Goal: Task Accomplishment & Management: Manage account settings

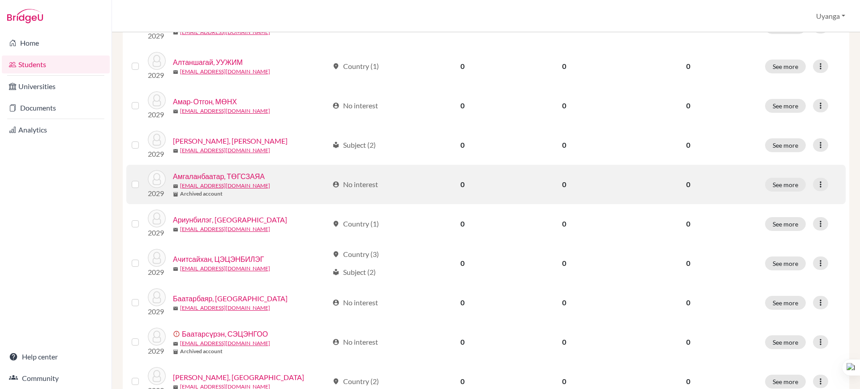
scroll to position [280, 0]
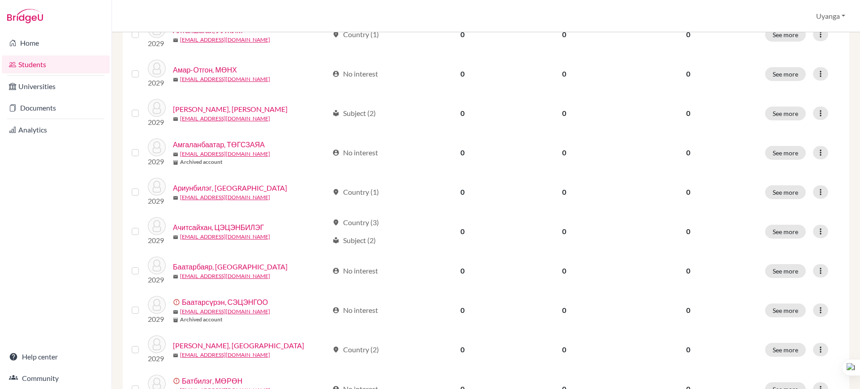
drag, startPoint x: 851, startPoint y: 217, endPoint x: 851, endPoint y: 265, distance: 48.4
click at [851, 265] on div "Add student filter_list Filter by Account Status Active accounts Archived accou…" at bounding box center [486, 210] width 748 height 357
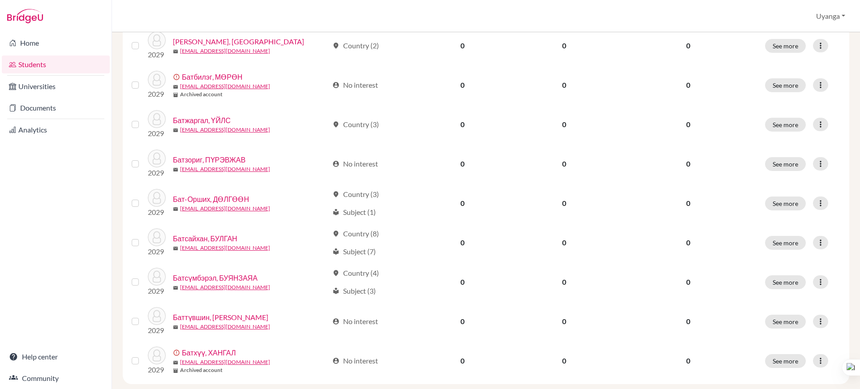
scroll to position [636, 0]
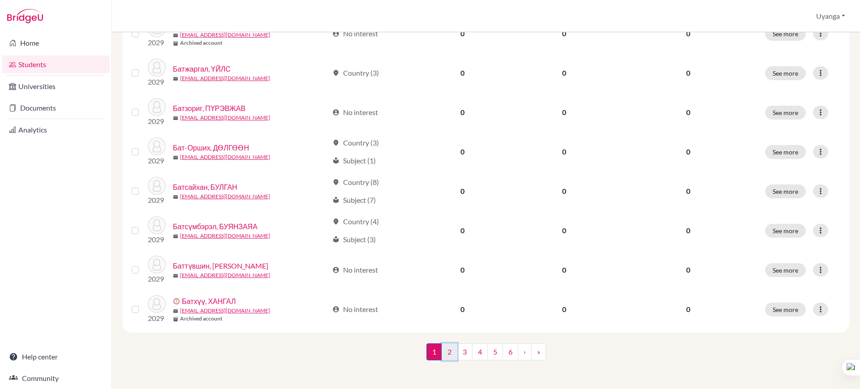
click at [447, 353] on link "2" at bounding box center [450, 352] width 16 height 17
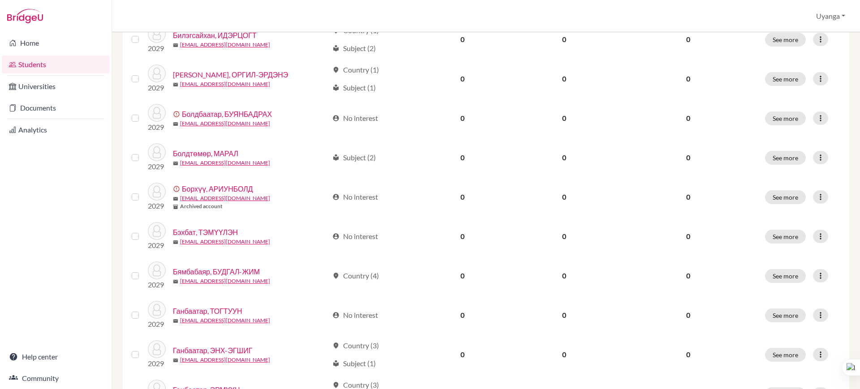
scroll to position [448, 0]
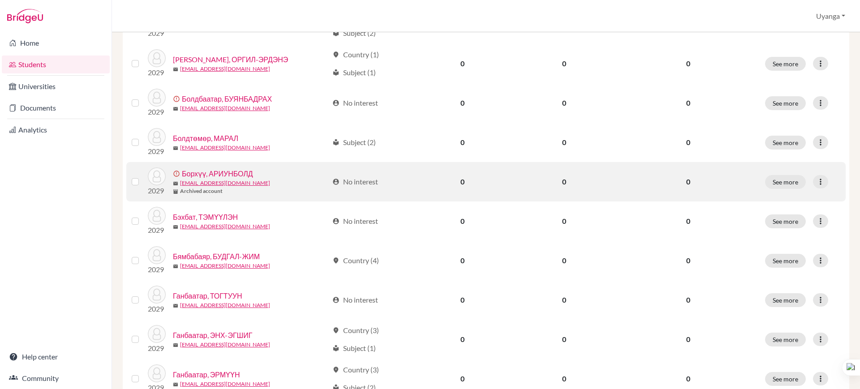
click at [214, 171] on link "Борхүү, АРИУНБОЛД" at bounding box center [217, 173] width 71 height 11
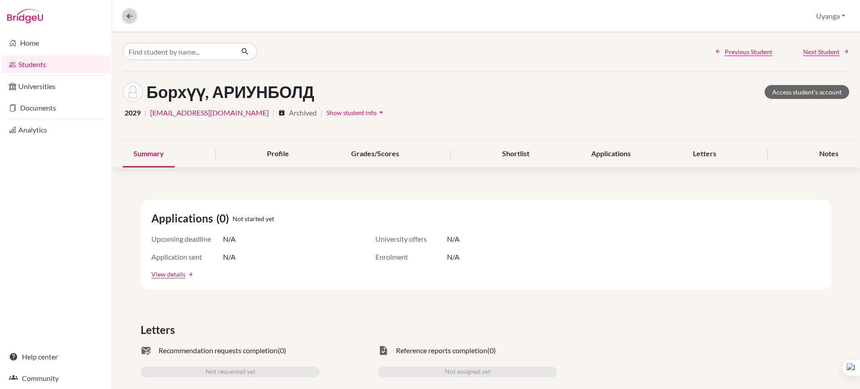
click at [129, 15] on icon at bounding box center [129, 16] width 8 height 8
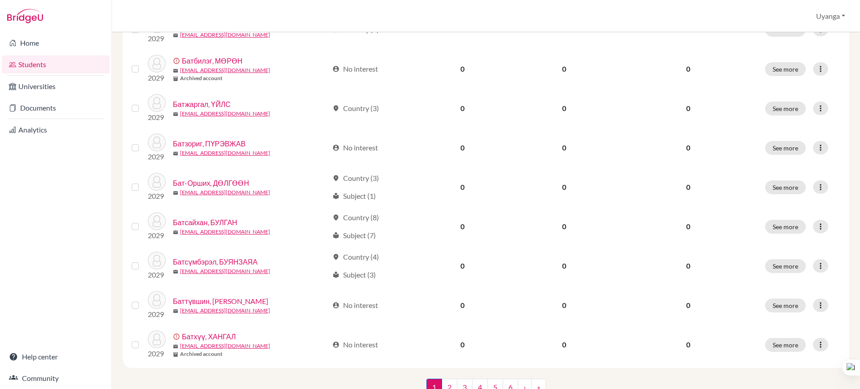
scroll to position [636, 0]
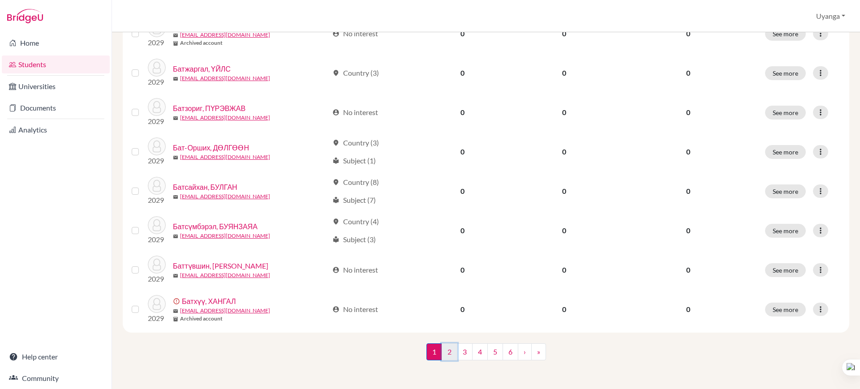
click at [443, 357] on link "2" at bounding box center [450, 352] width 16 height 17
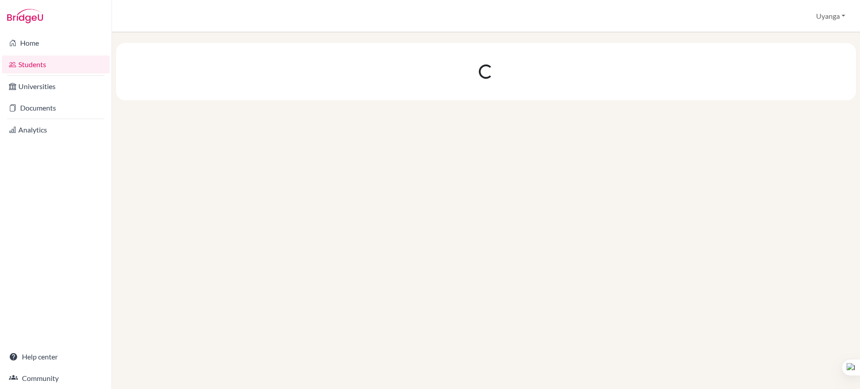
scroll to position [0, 0]
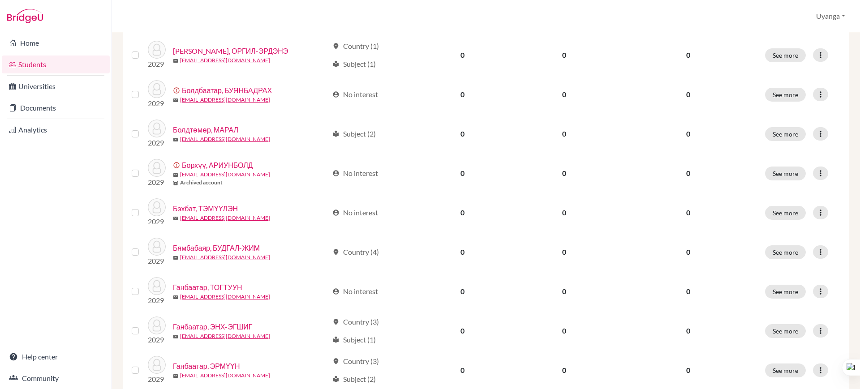
scroll to position [434, 0]
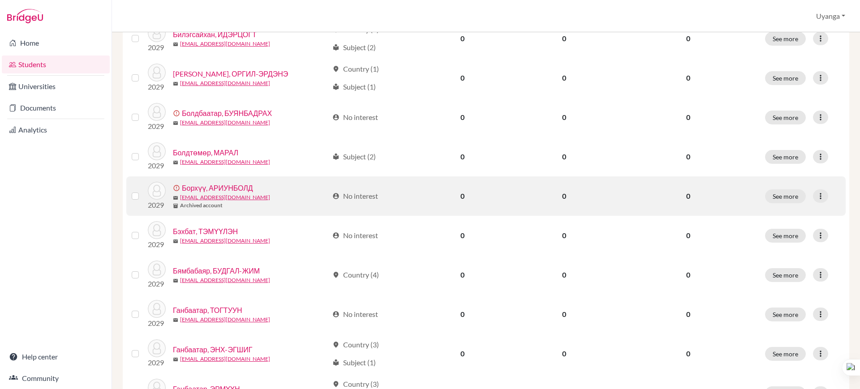
click at [142, 191] on label at bounding box center [142, 191] width 0 height 0
click at [0, 0] on input "checkbox" at bounding box center [0, 0] width 0 height 0
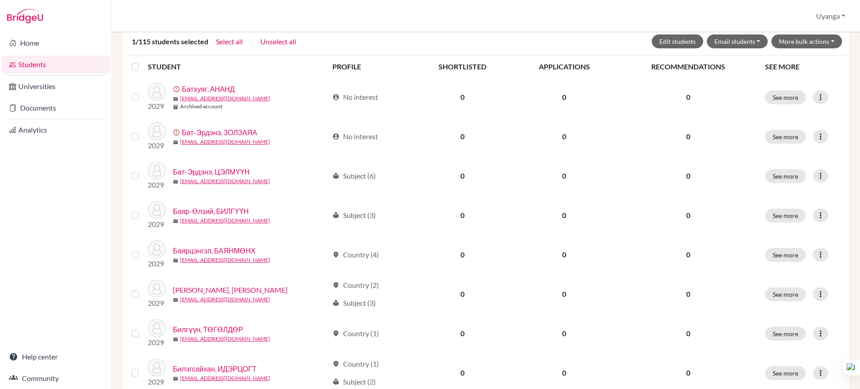
scroll to position [70, 0]
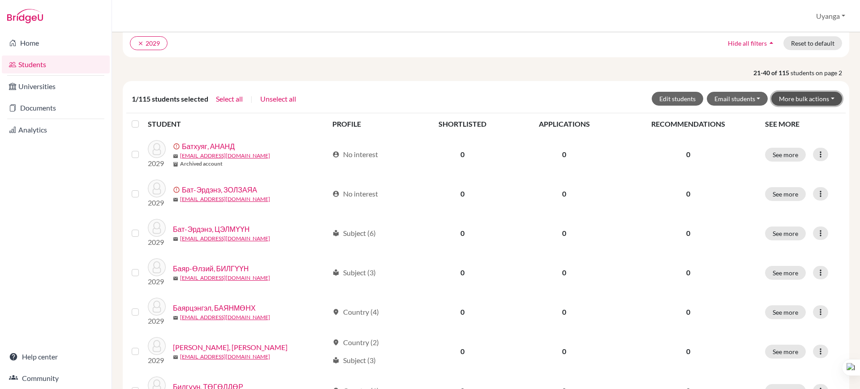
click at [796, 94] on button "More bulk actions" at bounding box center [806, 99] width 71 height 14
click at [779, 118] on button "Archive" at bounding box center [801, 118] width 81 height 14
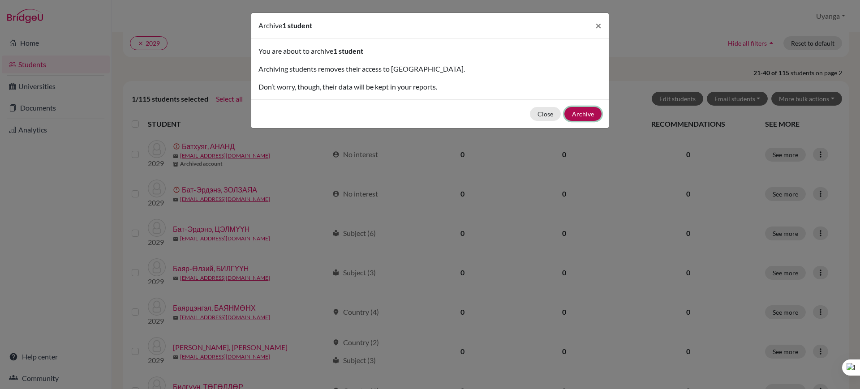
click at [591, 113] on button "Archive" at bounding box center [582, 114] width 37 height 14
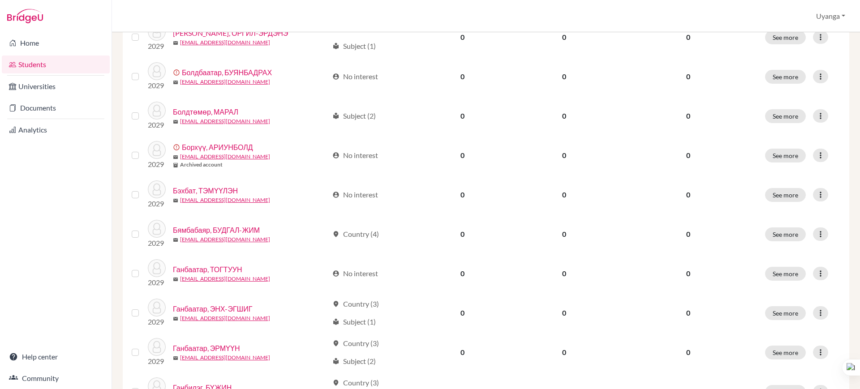
scroll to position [499, 0]
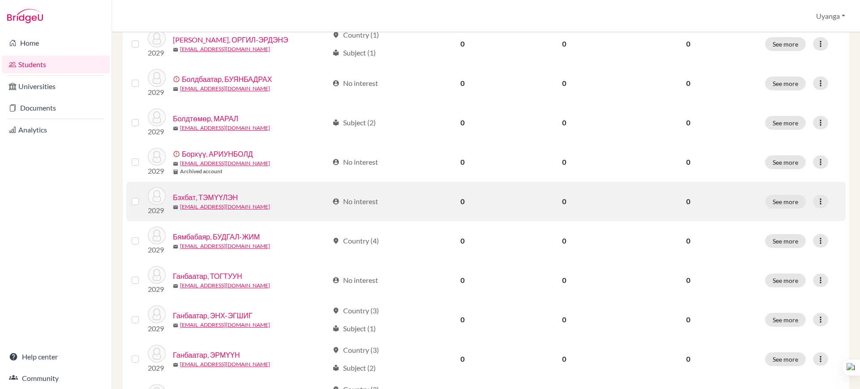
click at [211, 194] on link "Бэхбат, ТЭМҮҮЛЭН" at bounding box center [205, 197] width 65 height 11
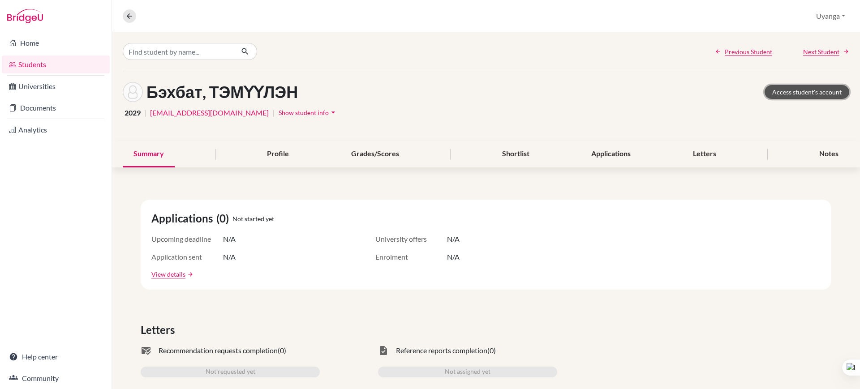
click at [811, 90] on link "Access student's account" at bounding box center [807, 92] width 85 height 14
click at [129, 16] on icon at bounding box center [129, 16] width 8 height 8
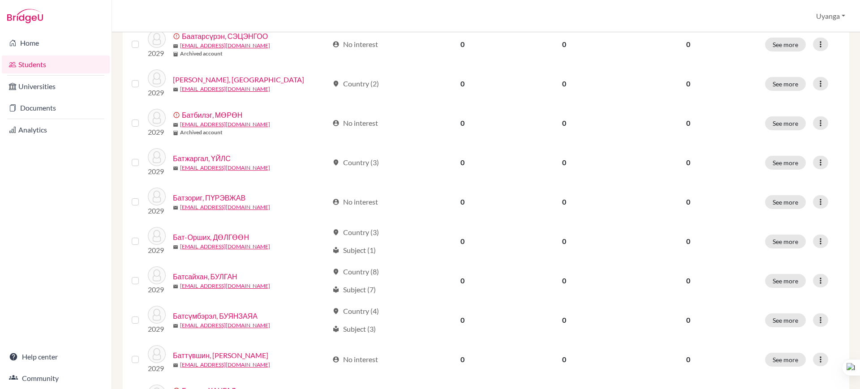
scroll to position [636, 0]
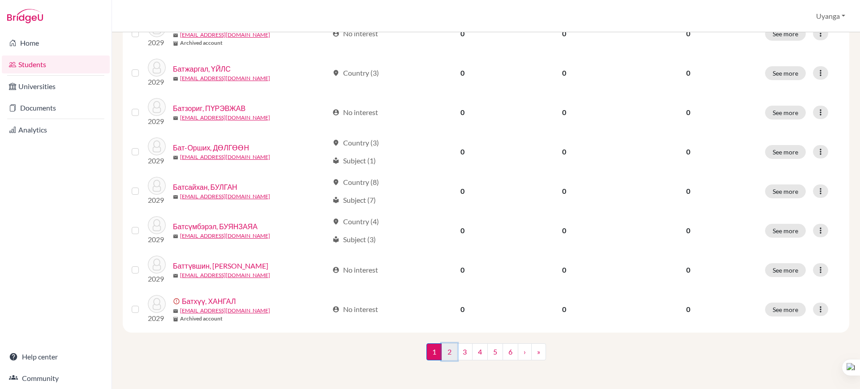
click at [446, 354] on link "2" at bounding box center [450, 352] width 16 height 17
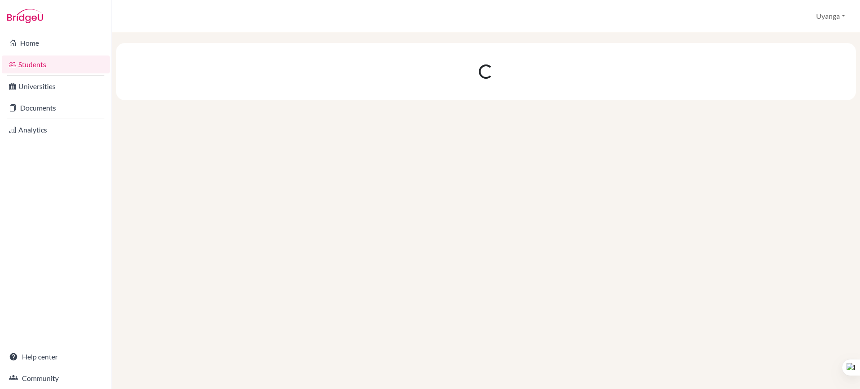
scroll to position [0, 0]
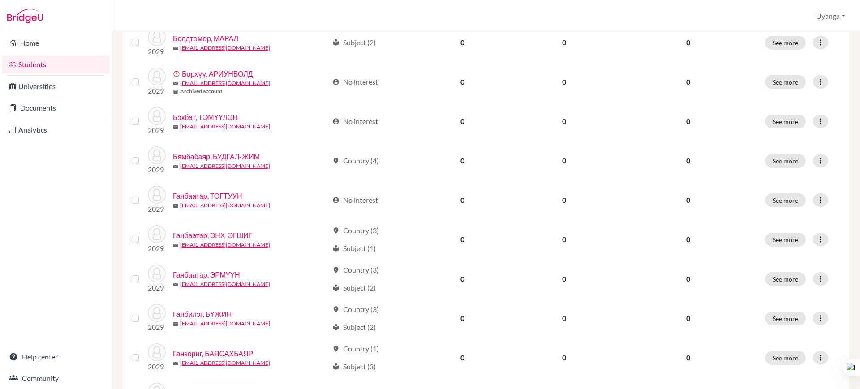
scroll to position [560, 0]
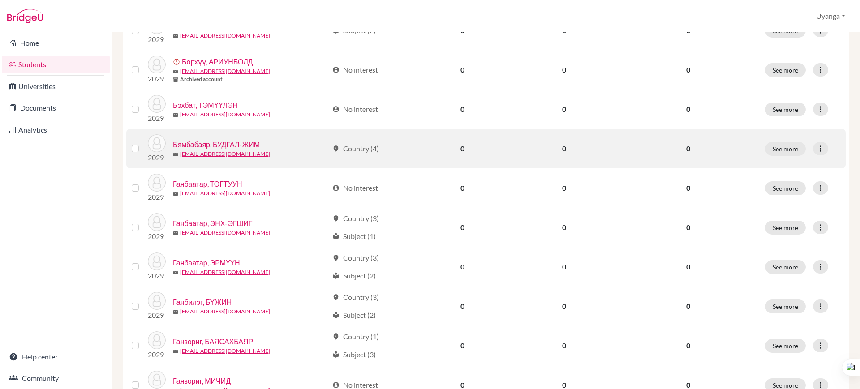
click at [237, 142] on link "Бямбабаяр, БУДГАЛ-ЖИМ" at bounding box center [216, 144] width 87 height 11
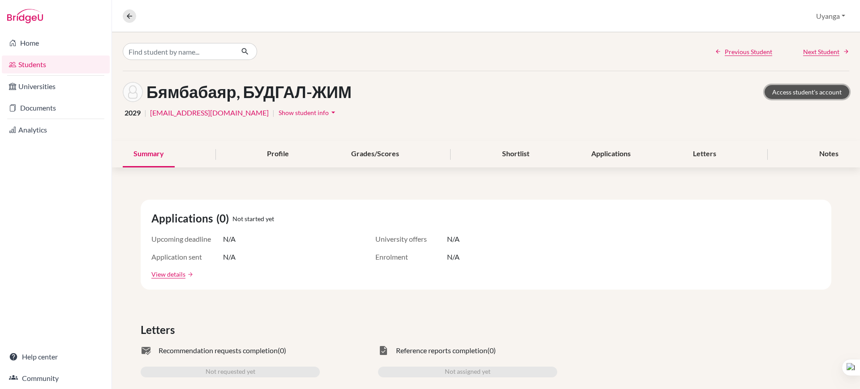
click at [798, 90] on link "Access student's account" at bounding box center [807, 92] width 85 height 14
click at [127, 16] on icon at bounding box center [129, 16] width 8 height 8
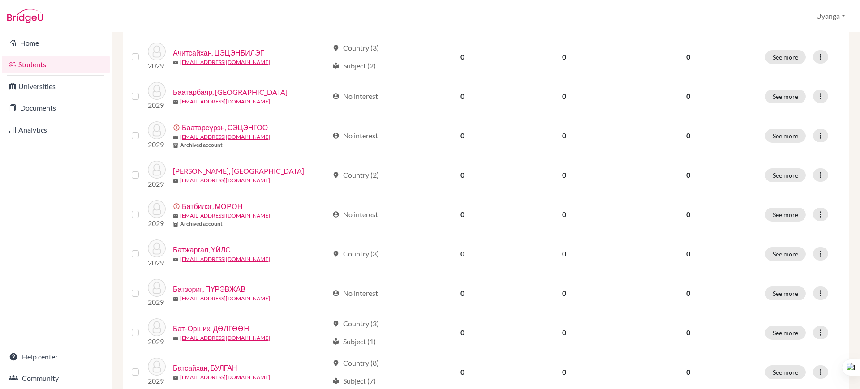
scroll to position [636, 0]
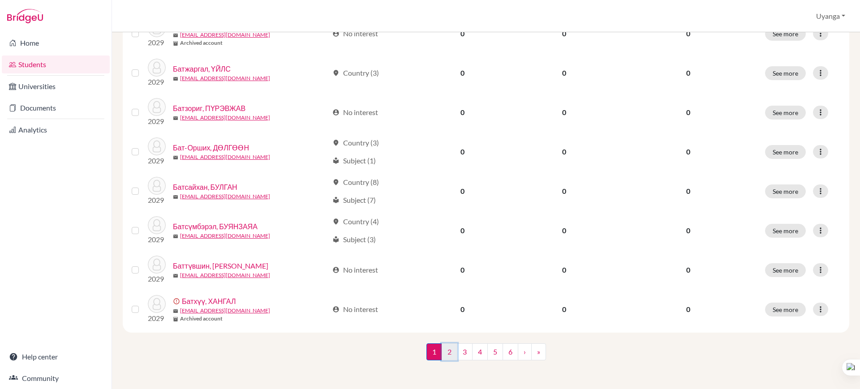
click at [443, 351] on link "2" at bounding box center [450, 352] width 16 height 17
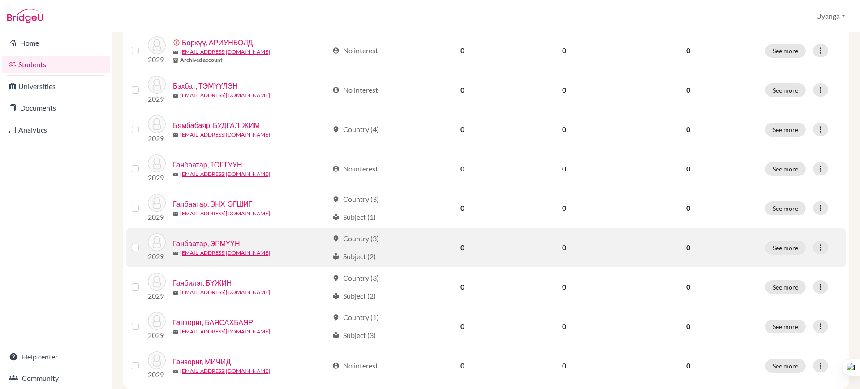
scroll to position [580, 0]
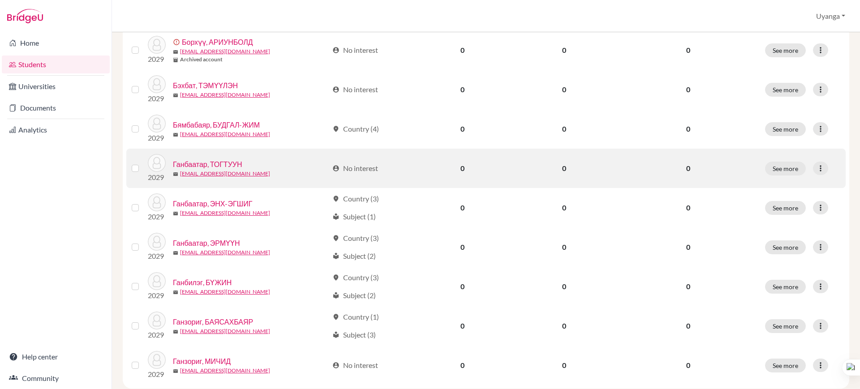
click at [209, 162] on link "Ганбаатар, ТОГТУУН" at bounding box center [207, 164] width 69 height 11
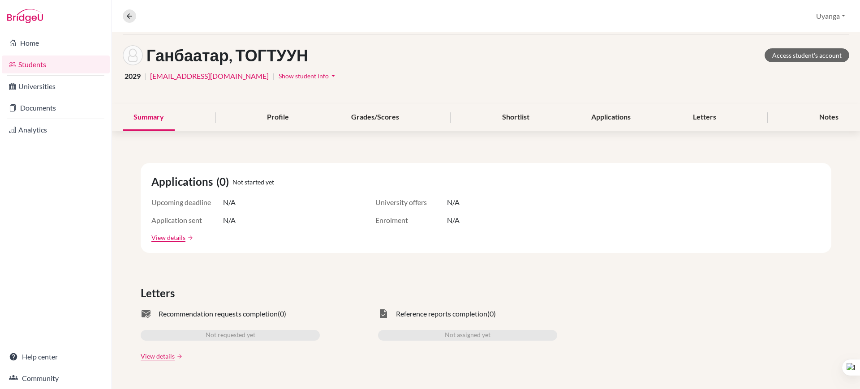
scroll to position [56, 0]
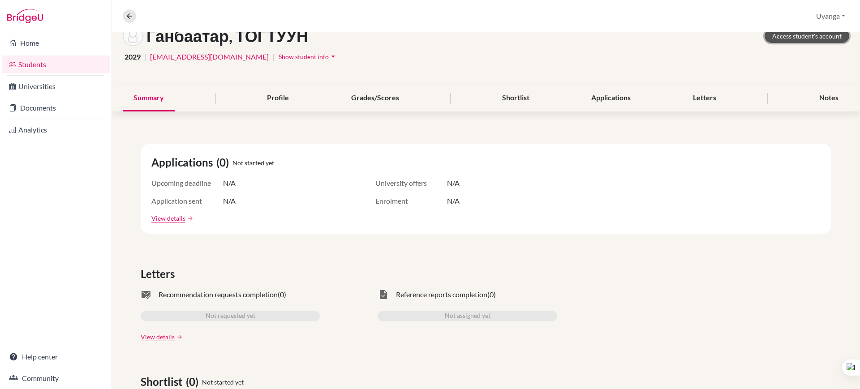
click at [783, 37] on link "Access student's account" at bounding box center [807, 36] width 85 height 14
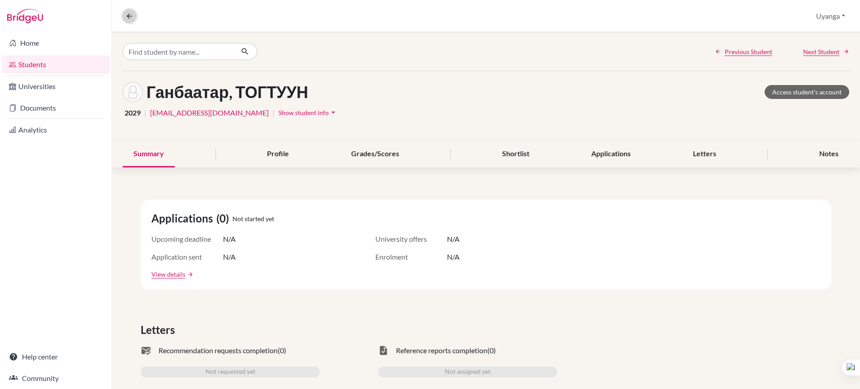
click at [126, 17] on icon at bounding box center [129, 16] width 8 height 8
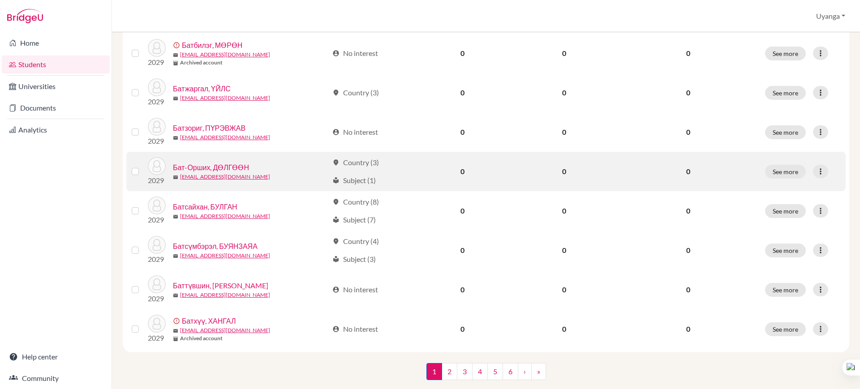
scroll to position [636, 0]
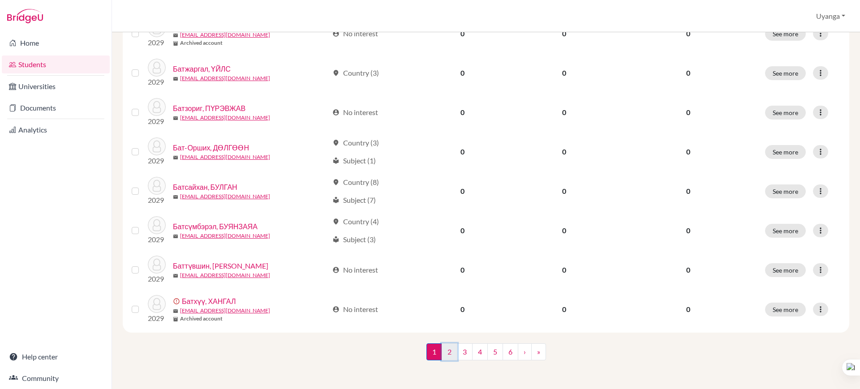
click at [448, 352] on link "2" at bounding box center [450, 352] width 16 height 17
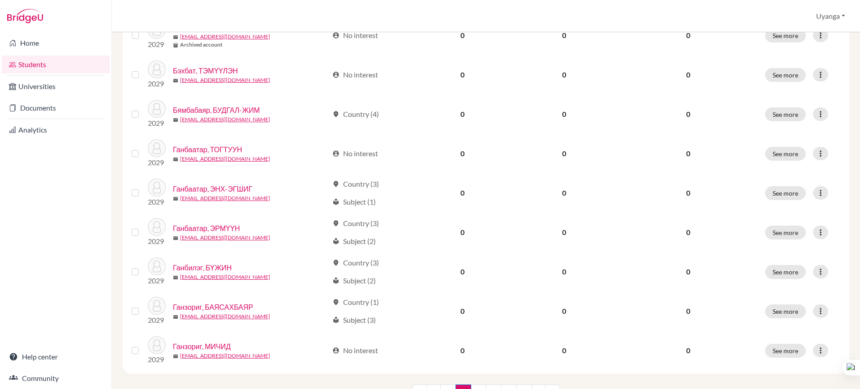
scroll to position [616, 0]
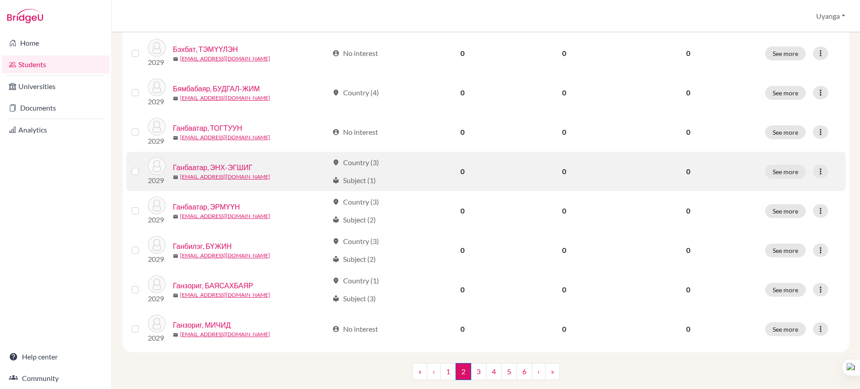
click at [201, 167] on link "Ганбаатар, ЭНХ-ЭГШИГ" at bounding box center [212, 167] width 79 height 11
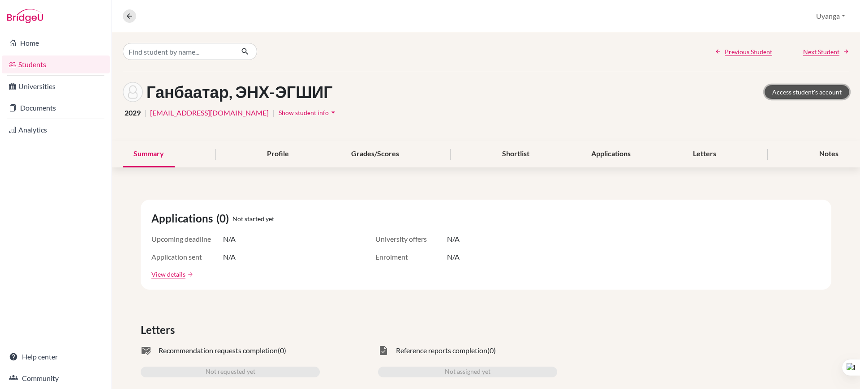
click at [798, 89] on link "Access student's account" at bounding box center [807, 92] width 85 height 14
click at [130, 14] on icon at bounding box center [129, 16] width 8 height 8
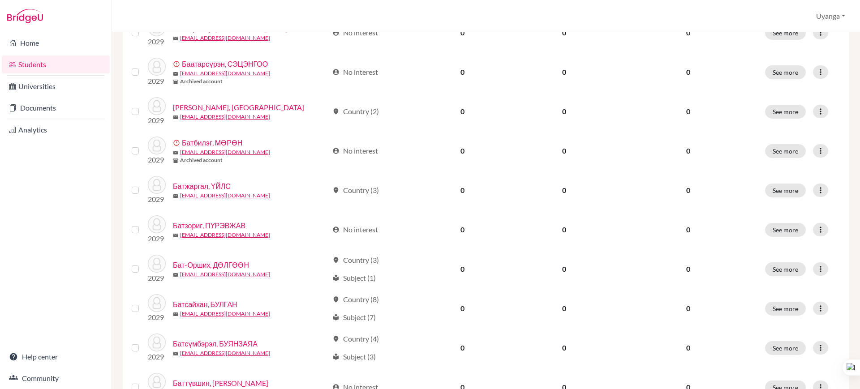
scroll to position [636, 0]
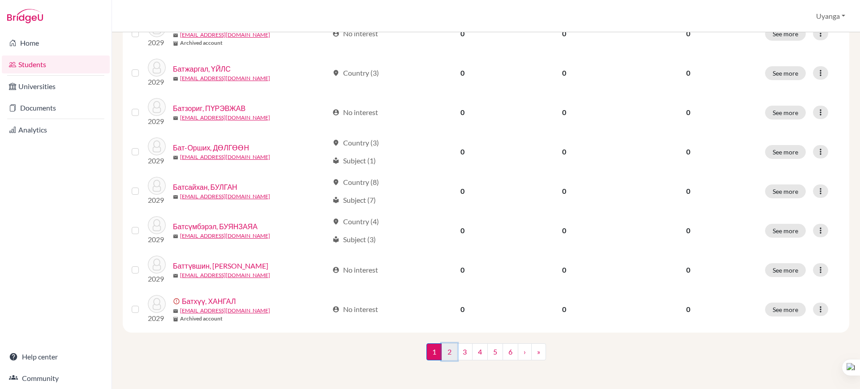
click at [447, 353] on link "2" at bounding box center [450, 352] width 16 height 17
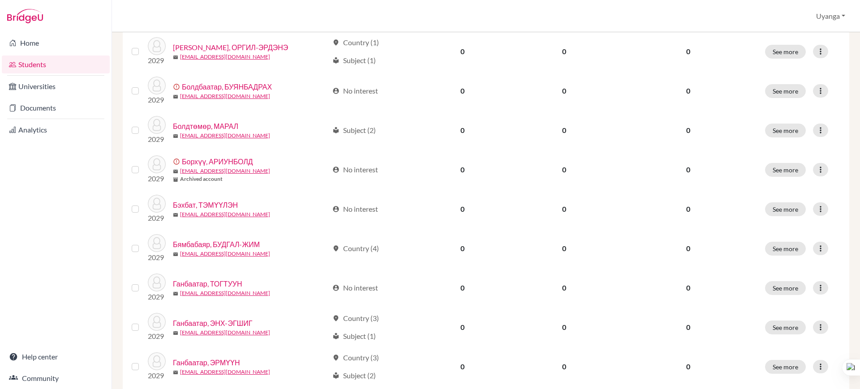
scroll to position [636, 0]
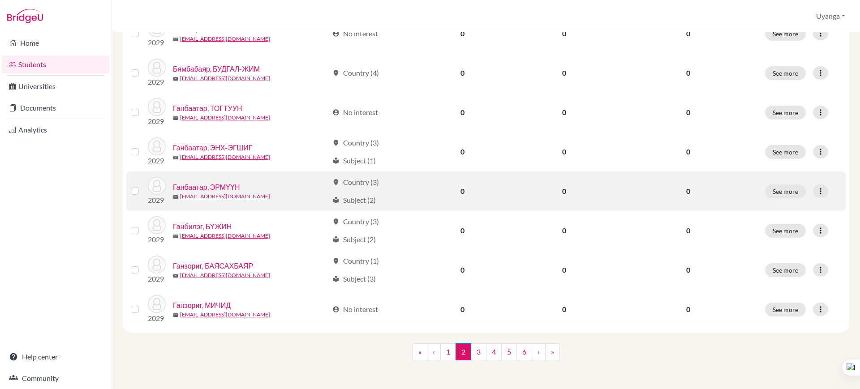
click at [223, 184] on link "Ганбаатар, ЭРМҮҮН" at bounding box center [206, 187] width 67 height 11
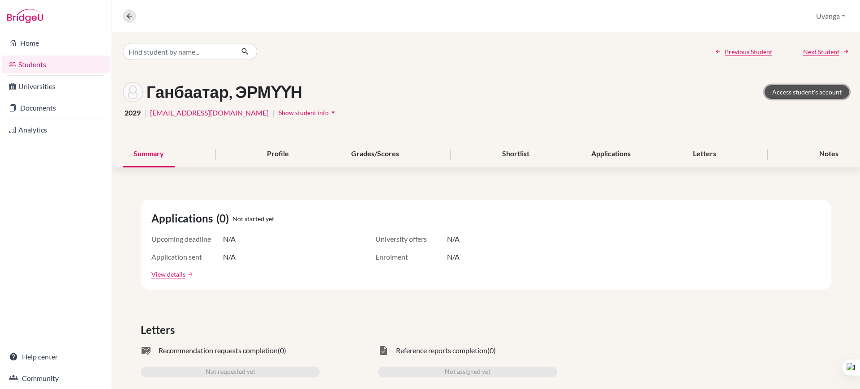
click at [800, 89] on link "Access student's account" at bounding box center [807, 92] width 85 height 14
click at [128, 14] on icon at bounding box center [129, 16] width 8 height 8
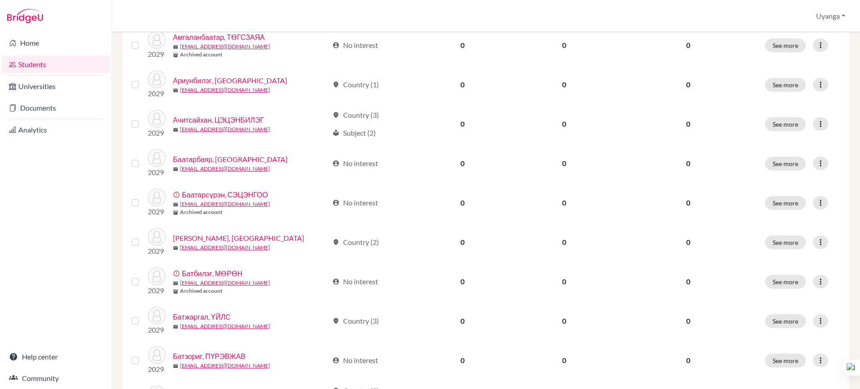
scroll to position [636, 0]
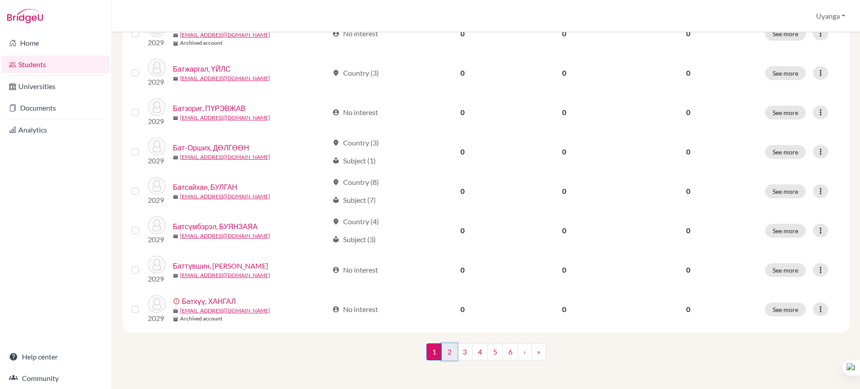
click at [446, 357] on link "2" at bounding box center [450, 352] width 16 height 17
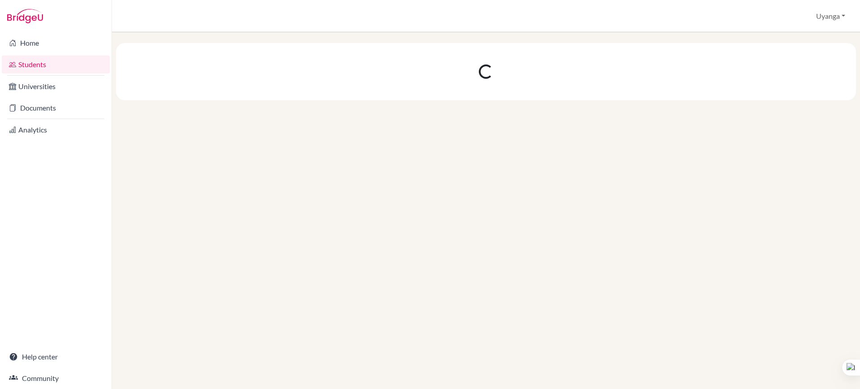
scroll to position [0, 0]
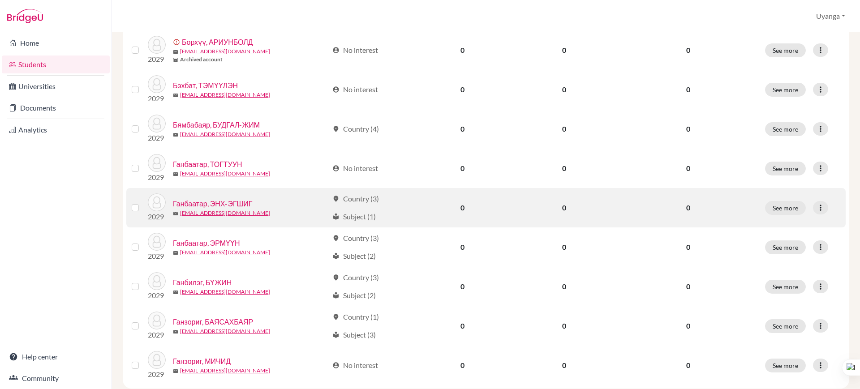
scroll to position [636, 0]
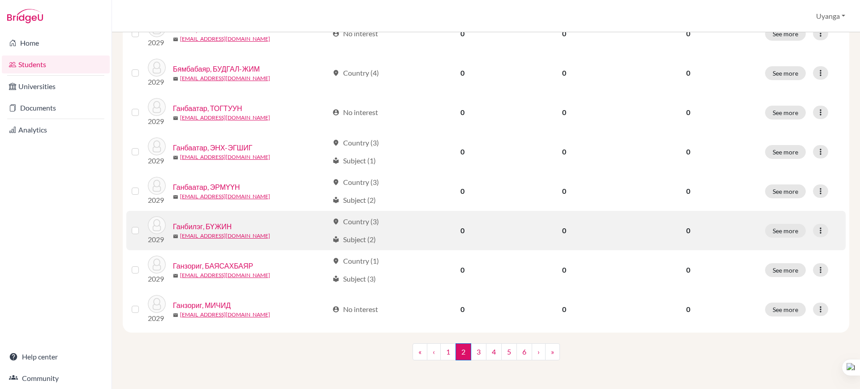
click at [207, 227] on link "Ганбилэг, БҮЖИН" at bounding box center [202, 226] width 59 height 11
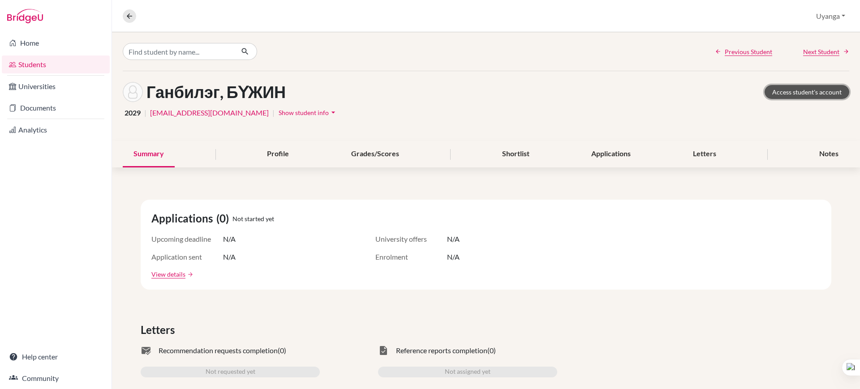
click at [770, 91] on link "Access student's account" at bounding box center [807, 92] width 85 height 14
click at [807, 91] on link "Access student's account" at bounding box center [807, 92] width 85 height 14
click at [130, 18] on icon at bounding box center [129, 16] width 8 height 8
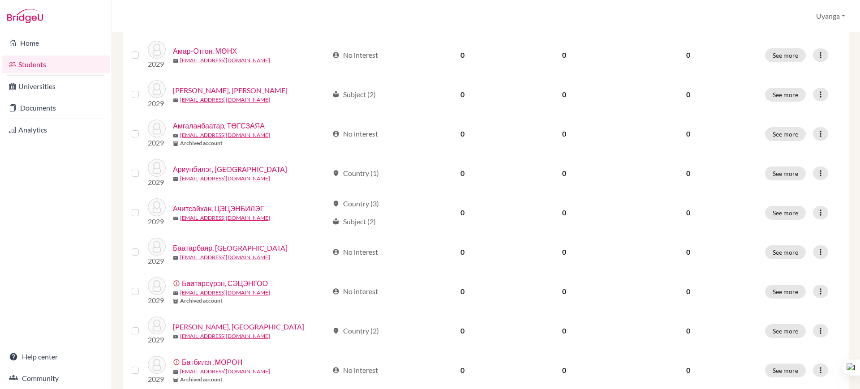
scroll to position [636, 0]
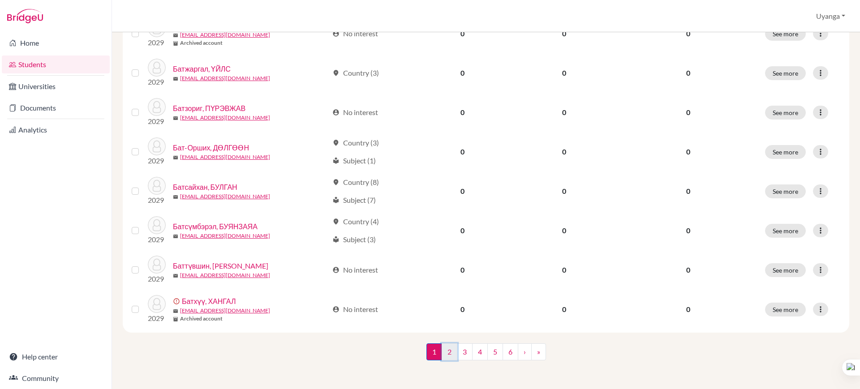
click at [443, 349] on link "2" at bounding box center [450, 352] width 16 height 17
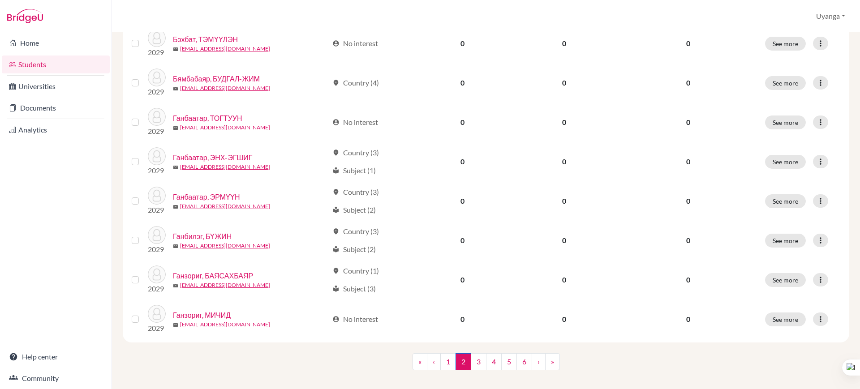
scroll to position [636, 0]
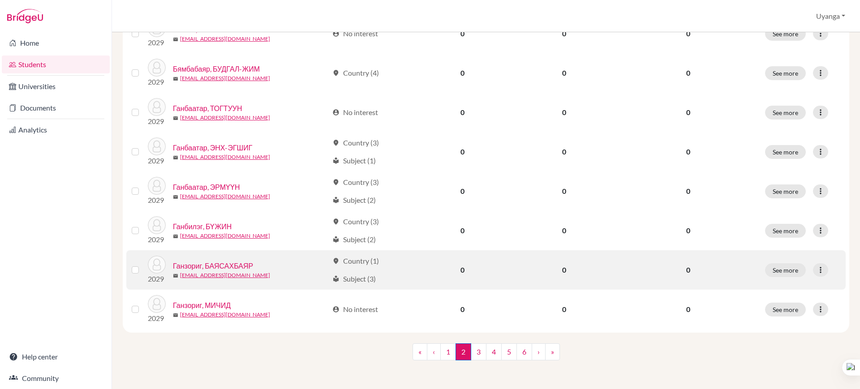
click at [239, 265] on link "Ганзориг, БАЯСАХБАЯР" at bounding box center [213, 266] width 80 height 11
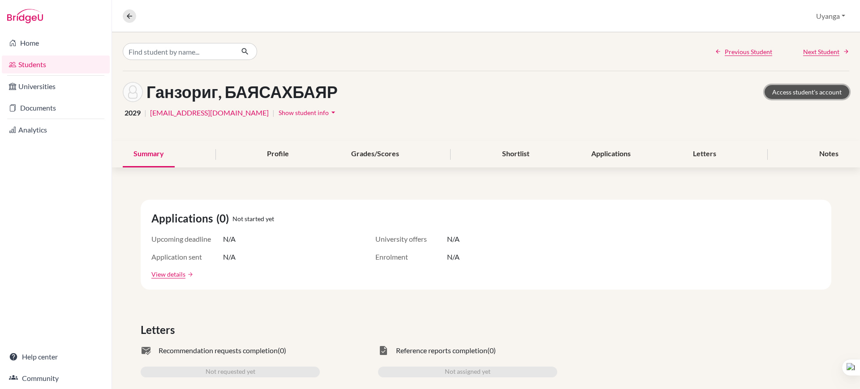
click at [790, 91] on link "Access student's account" at bounding box center [807, 92] width 85 height 14
click at [130, 15] on icon at bounding box center [129, 16] width 8 height 8
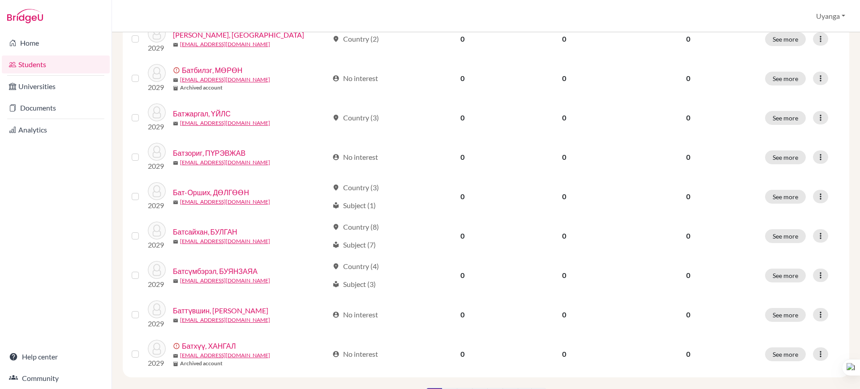
scroll to position [636, 0]
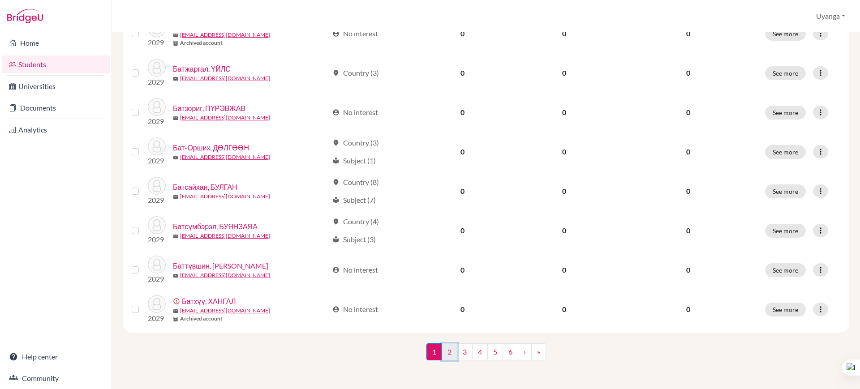
click at [449, 353] on link "2" at bounding box center [450, 352] width 16 height 17
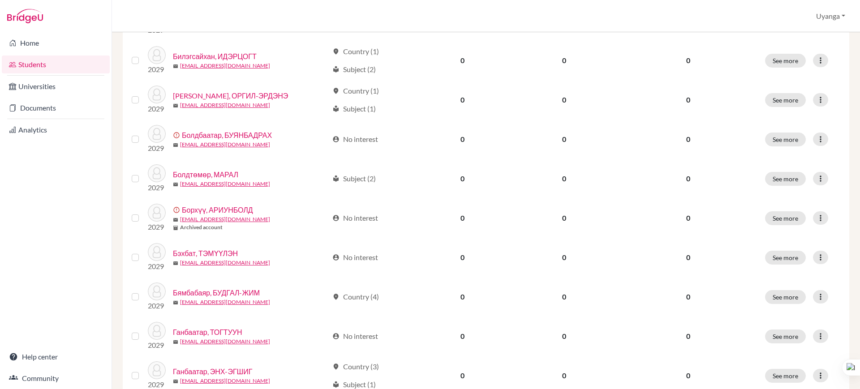
scroll to position [636, 0]
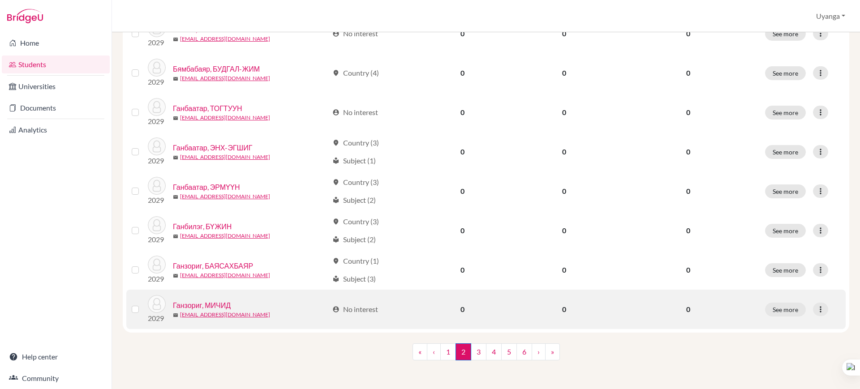
click at [201, 300] on link "Ганзориг, МИЧИД" at bounding box center [202, 305] width 58 height 11
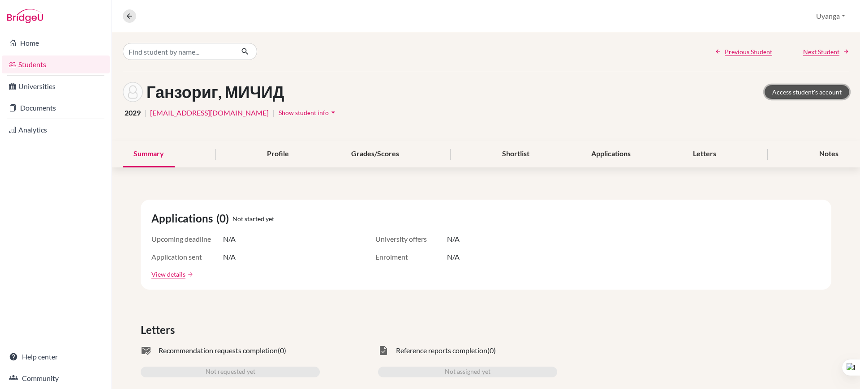
click at [798, 87] on link "Access student's account" at bounding box center [807, 92] width 85 height 14
click at [130, 16] on icon at bounding box center [129, 16] width 8 height 8
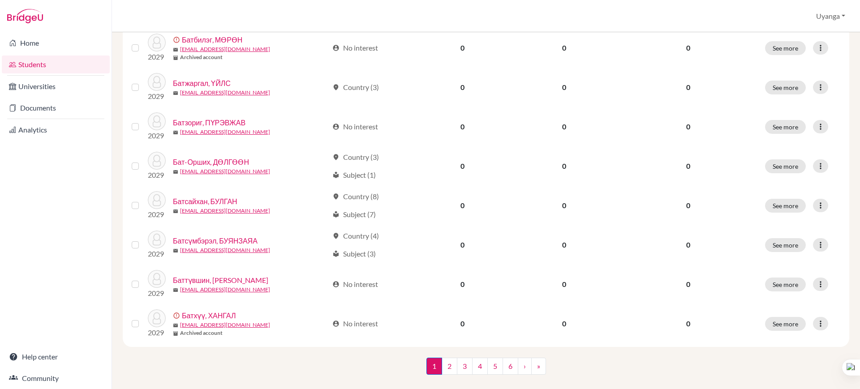
scroll to position [636, 0]
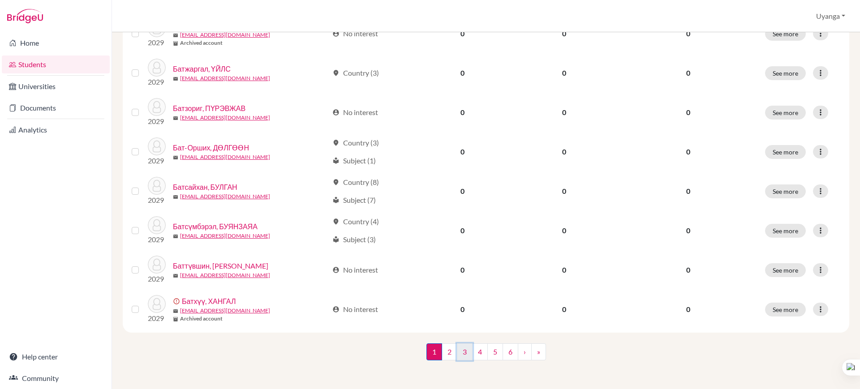
click at [462, 348] on link "3" at bounding box center [465, 352] width 16 height 17
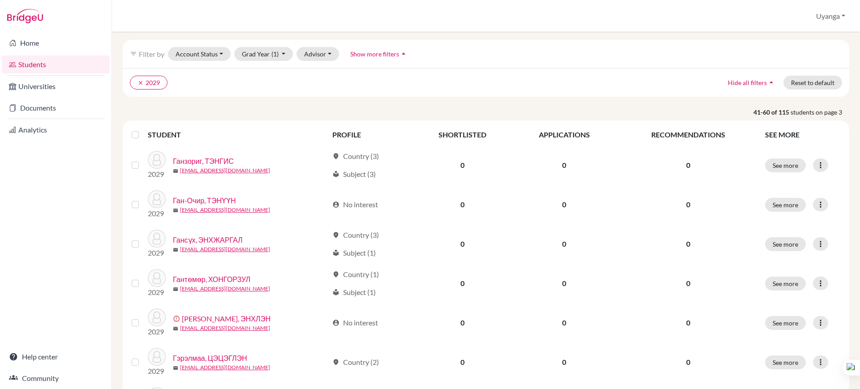
scroll to position [56, 0]
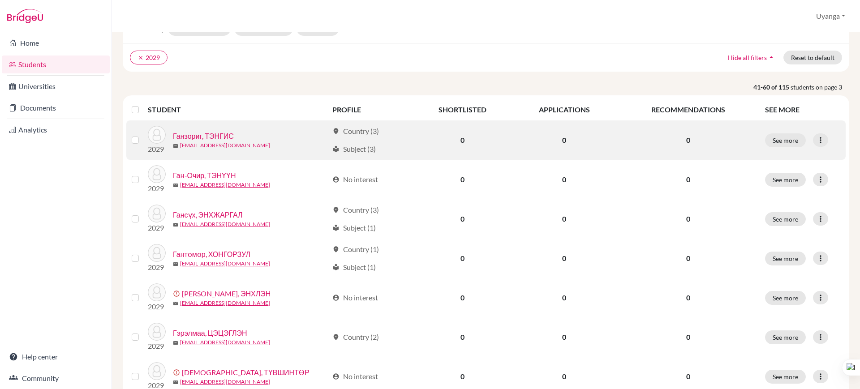
click at [212, 134] on link "Ганзориг, ТЭНГИС" at bounding box center [203, 136] width 61 height 11
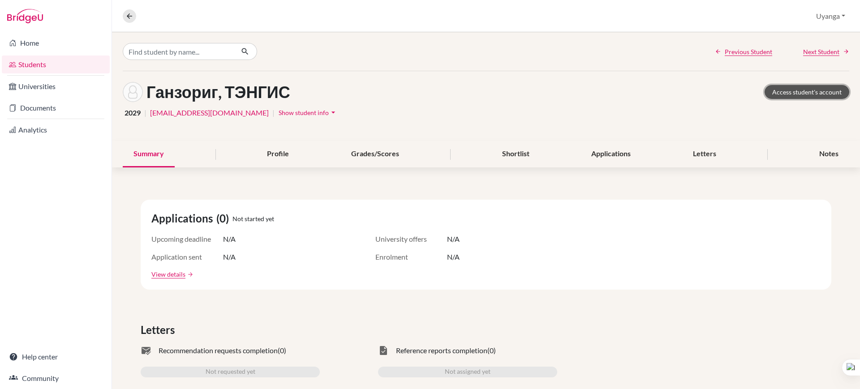
click at [781, 93] on link "Access student's account" at bounding box center [807, 92] width 85 height 14
drag, startPoint x: 123, startPoint y: 12, endPoint x: 189, endPoint y: 43, distance: 73.5
click at [123, 11] on nav "Overview Student details" at bounding box center [133, 15] width 21 height 13
click at [128, 13] on icon at bounding box center [129, 16] width 8 height 8
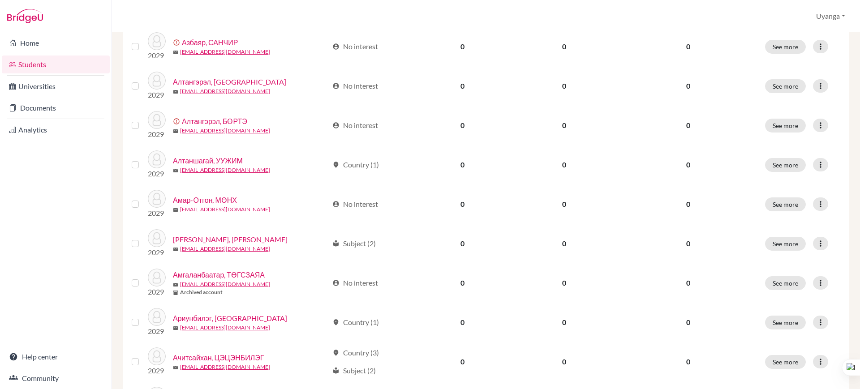
scroll to position [636, 0]
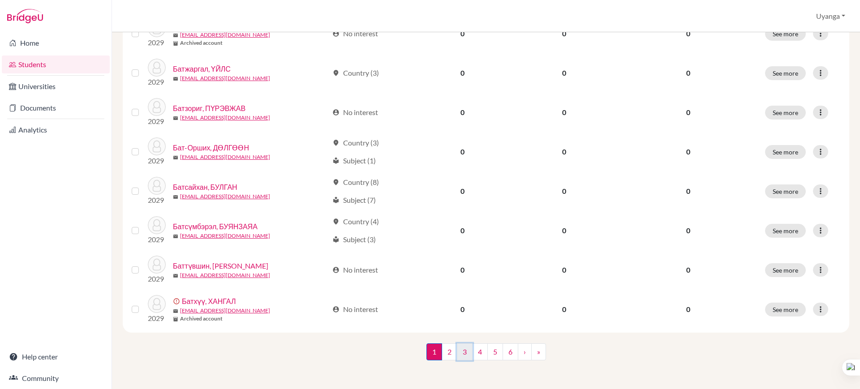
click at [461, 352] on link "3" at bounding box center [465, 352] width 16 height 17
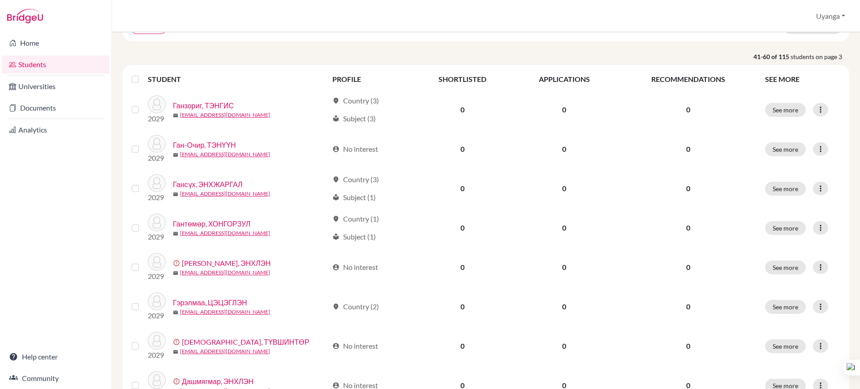
scroll to position [101, 0]
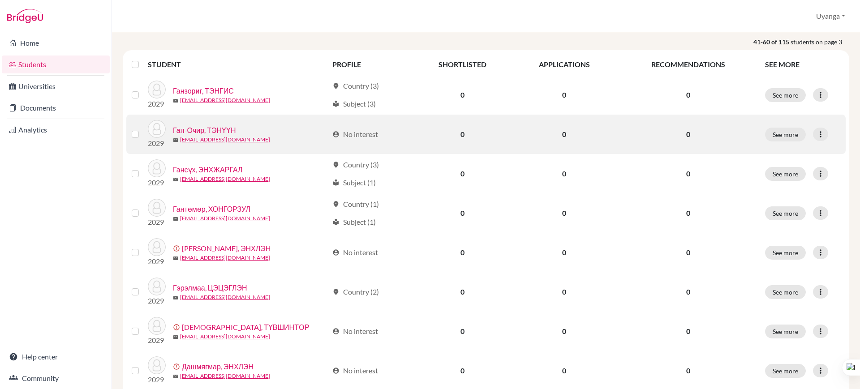
drag, startPoint x: 198, startPoint y: 125, endPoint x: 240, endPoint y: 139, distance: 43.5
click at [199, 125] on link "Ган-Очир, ТЭНҮҮН" at bounding box center [204, 130] width 63 height 11
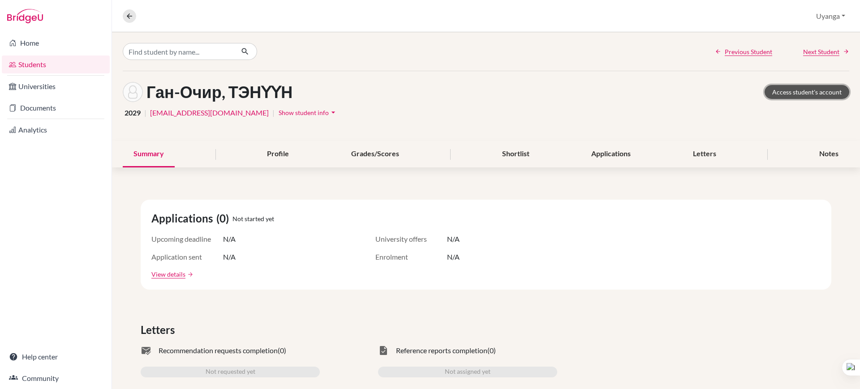
click at [801, 90] on link "Access student's account" at bounding box center [807, 92] width 85 height 14
click at [800, 85] on link "Access student's account" at bounding box center [807, 92] width 85 height 14
click at [801, 90] on link "Access student's account" at bounding box center [807, 92] width 85 height 14
click at [127, 16] on icon at bounding box center [129, 16] width 8 height 8
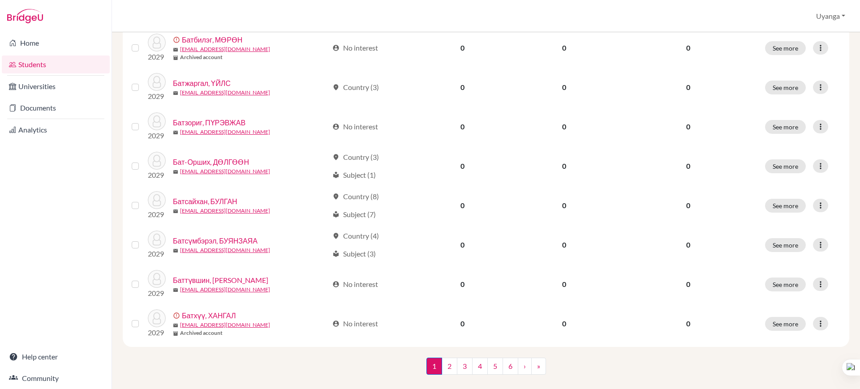
scroll to position [636, 0]
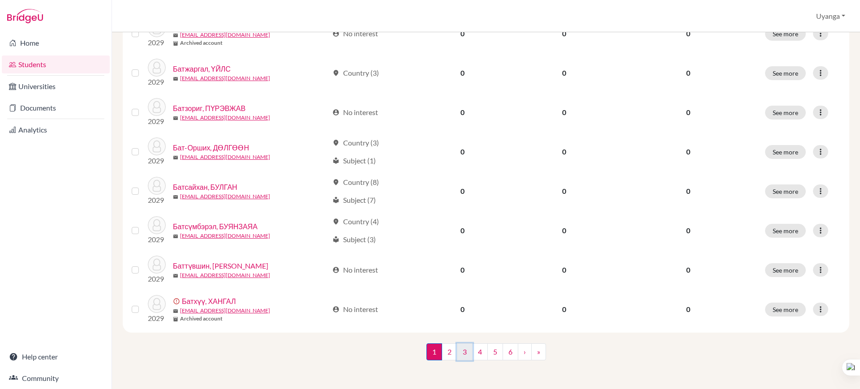
click at [462, 354] on link "3" at bounding box center [465, 352] width 16 height 17
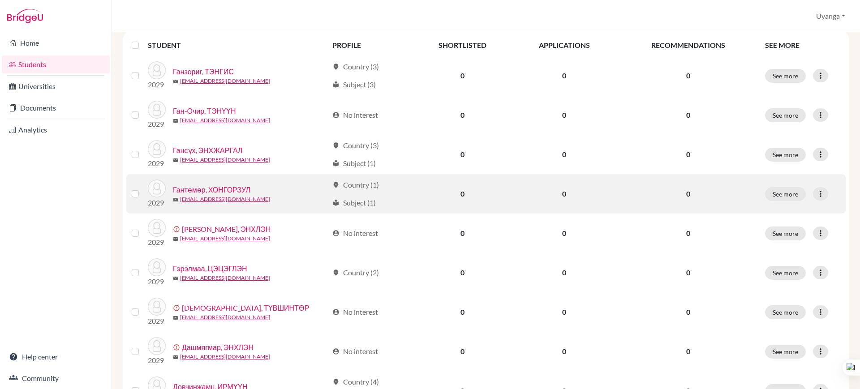
scroll to position [112, 0]
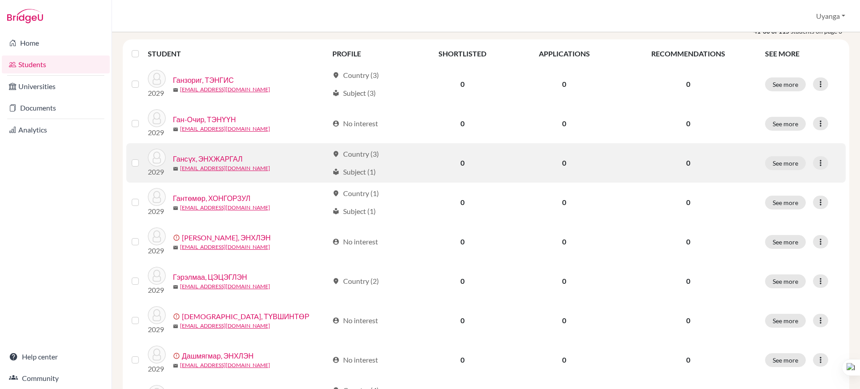
click at [216, 155] on link "Гансүх, ЭНХЖАРГАЛ" at bounding box center [207, 159] width 69 height 11
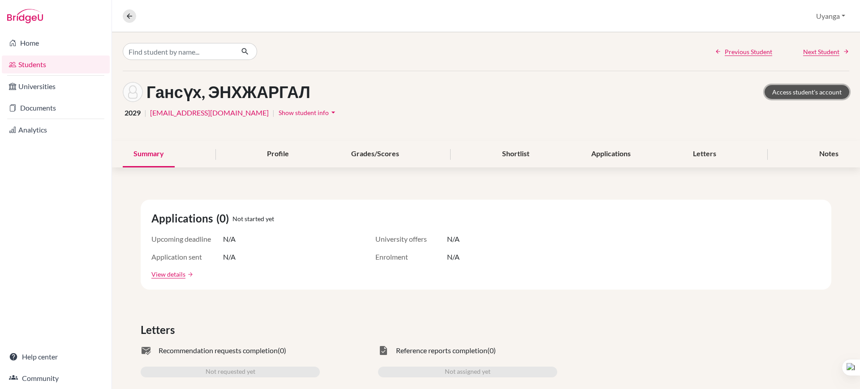
click at [774, 95] on link "Access student's account" at bounding box center [807, 92] width 85 height 14
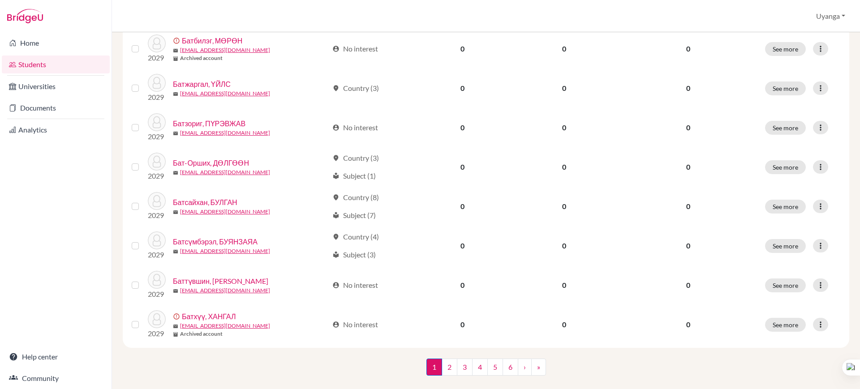
scroll to position [636, 0]
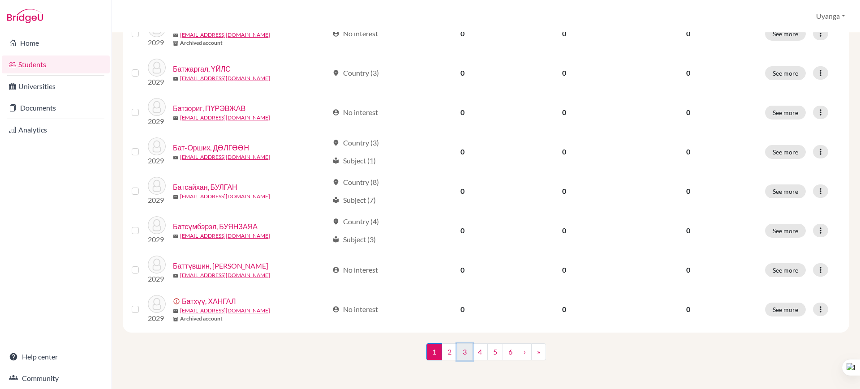
click at [463, 355] on link "3" at bounding box center [465, 352] width 16 height 17
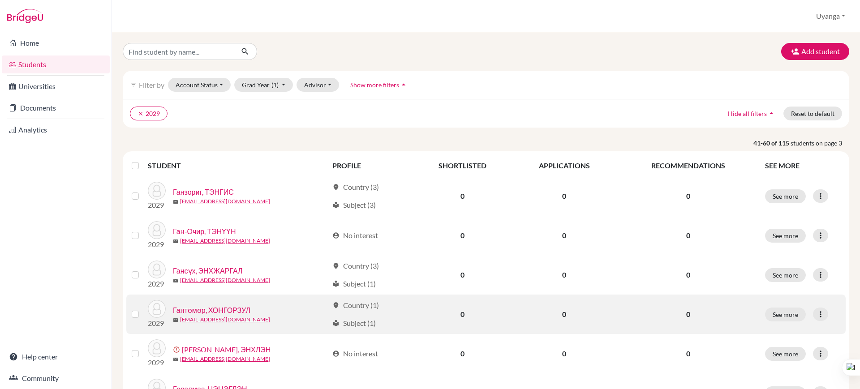
click at [214, 309] on link "Гантөмөр, ХОНГОРЗУЛ" at bounding box center [211, 310] width 77 height 11
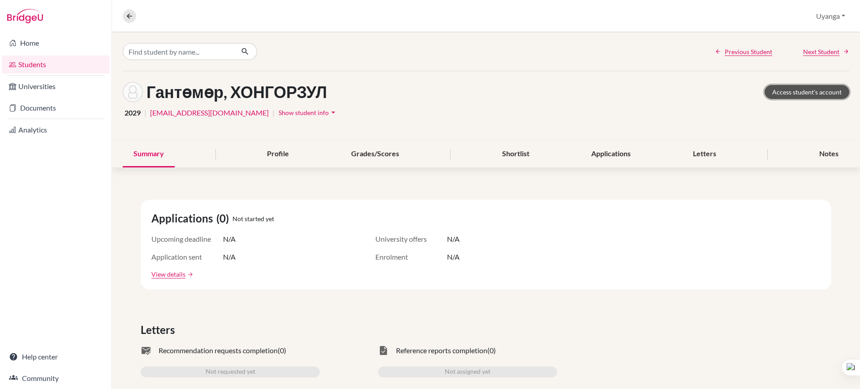
click at [811, 90] on link "Access student's account" at bounding box center [807, 92] width 85 height 14
click at [131, 15] on icon at bounding box center [129, 16] width 8 height 8
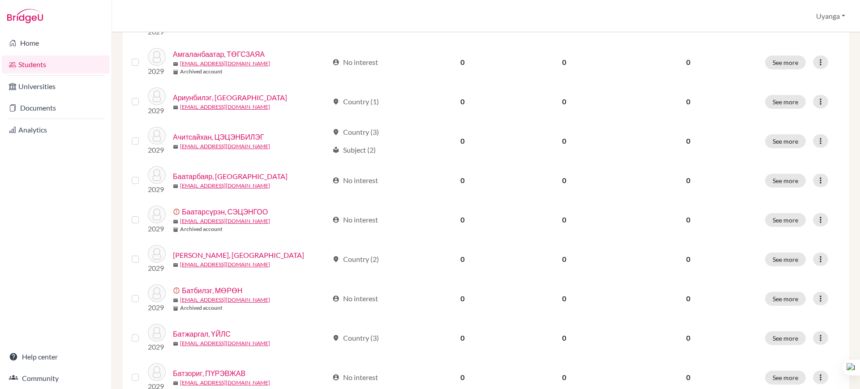
scroll to position [636, 0]
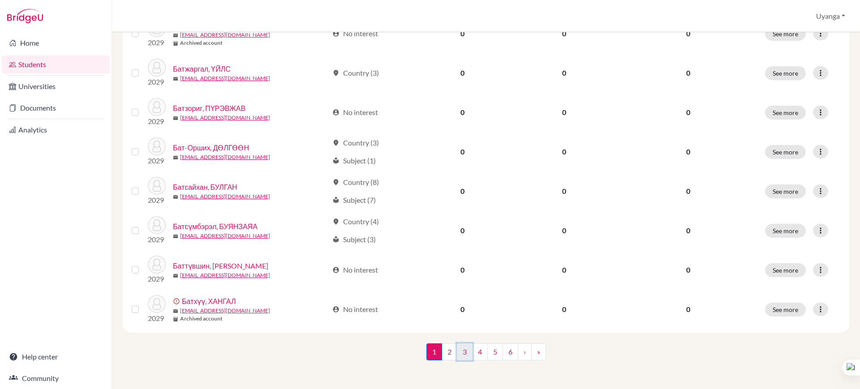
click at [460, 356] on link "3" at bounding box center [465, 352] width 16 height 17
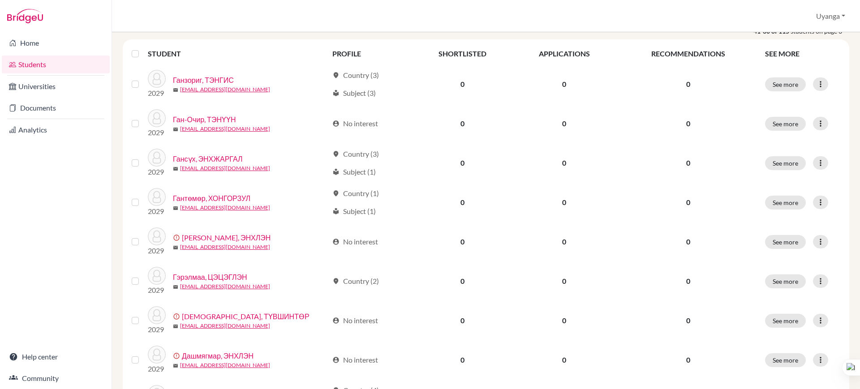
scroll to position [168, 0]
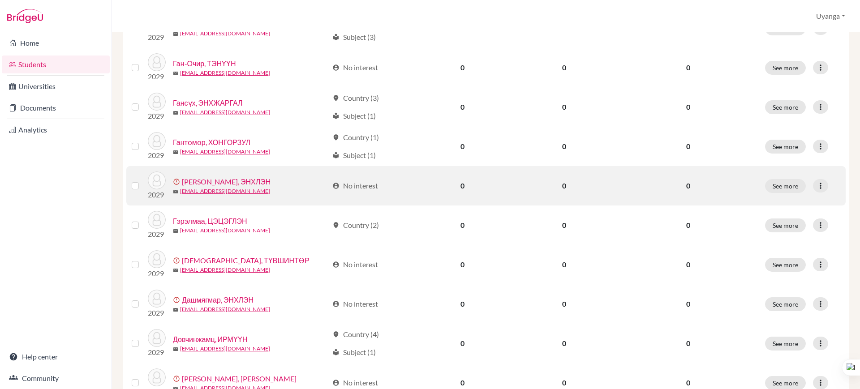
click at [194, 182] on link "[PERSON_NAME], ЭНХЛЭН" at bounding box center [226, 181] width 89 height 11
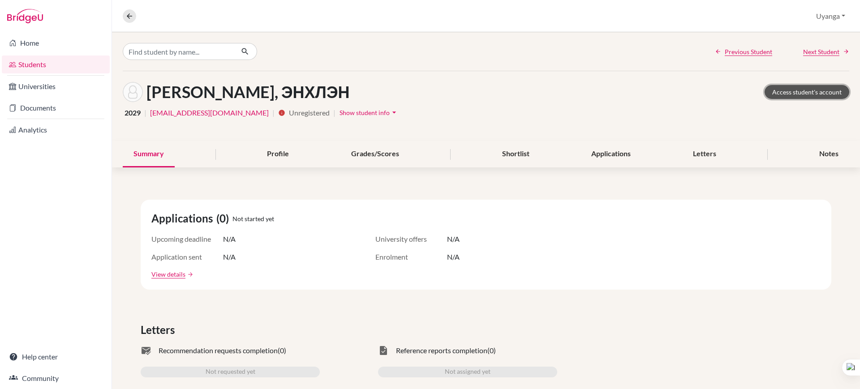
click at [791, 90] on link "Access student's account" at bounding box center [807, 92] width 85 height 14
click at [127, 14] on icon at bounding box center [129, 16] width 8 height 8
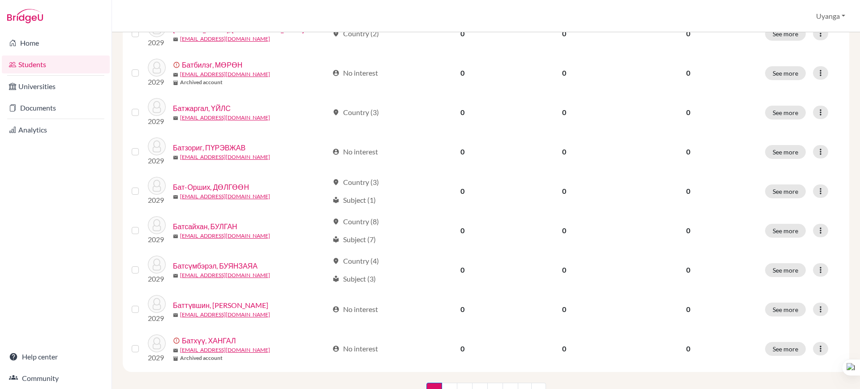
scroll to position [636, 0]
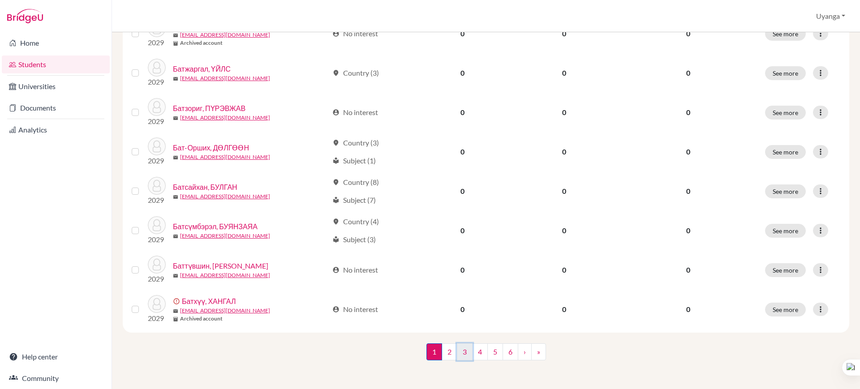
click at [463, 350] on link "3" at bounding box center [465, 352] width 16 height 17
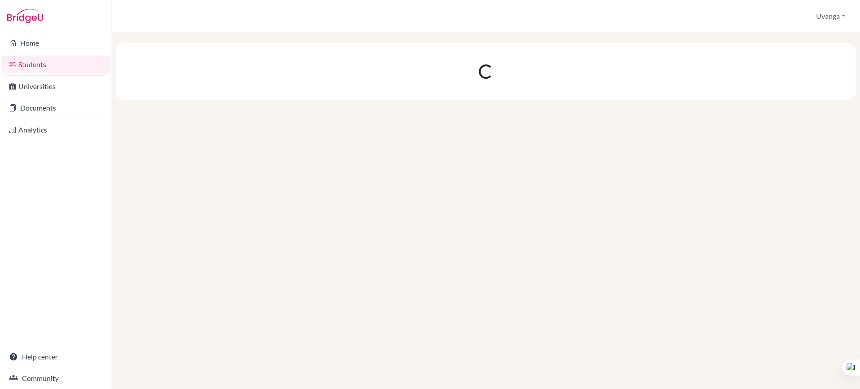
scroll to position [0, 0]
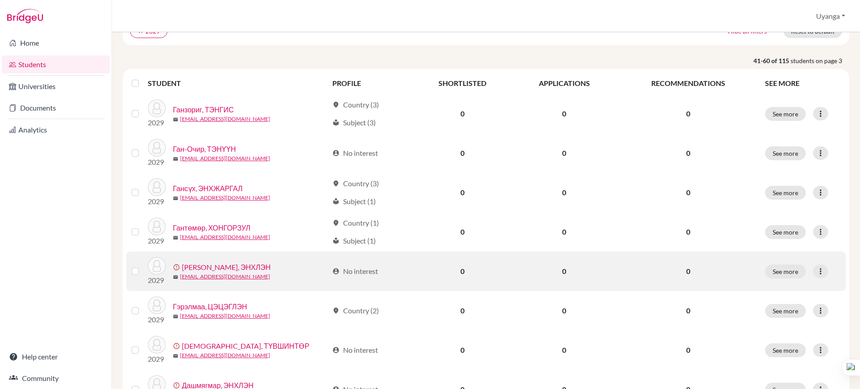
scroll to position [112, 0]
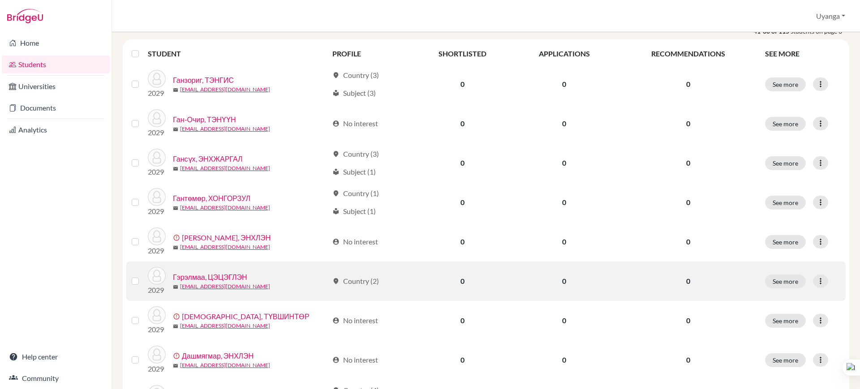
click at [203, 277] on link "Гэрэлмаа, ЦЭЦЭГЛЭН" at bounding box center [210, 277] width 74 height 11
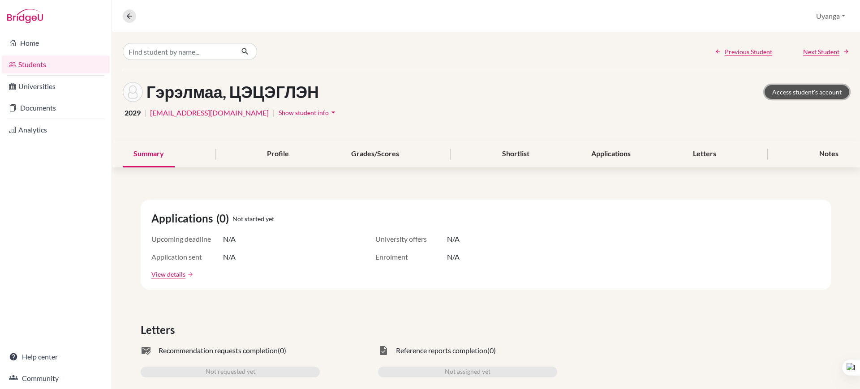
click at [787, 91] on link "Access student's account" at bounding box center [807, 92] width 85 height 14
click at [129, 18] on icon at bounding box center [129, 16] width 8 height 8
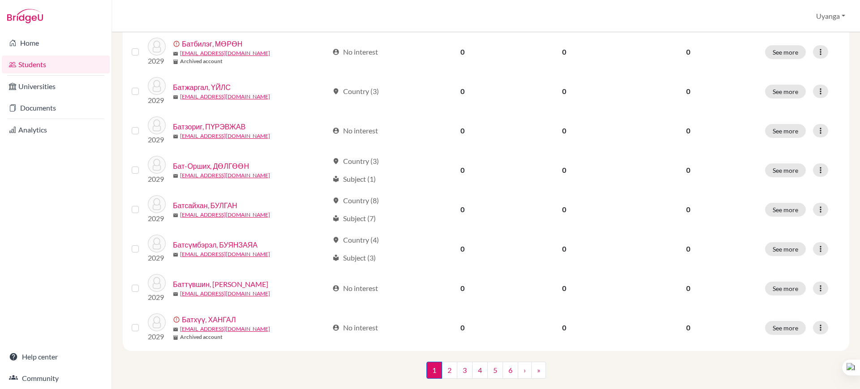
scroll to position [636, 0]
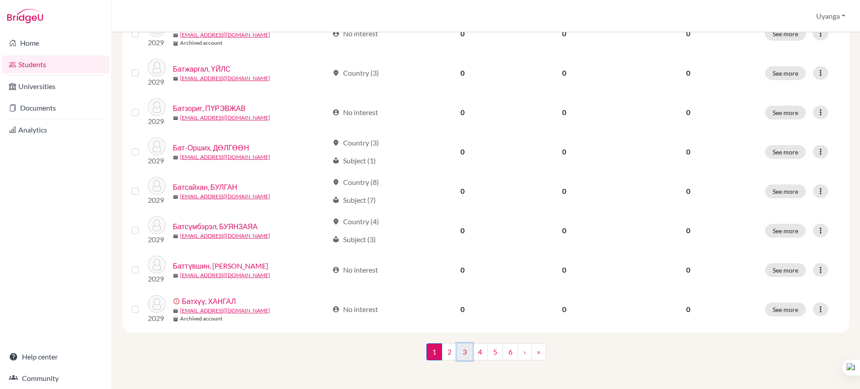
click at [464, 356] on link "3" at bounding box center [465, 352] width 16 height 17
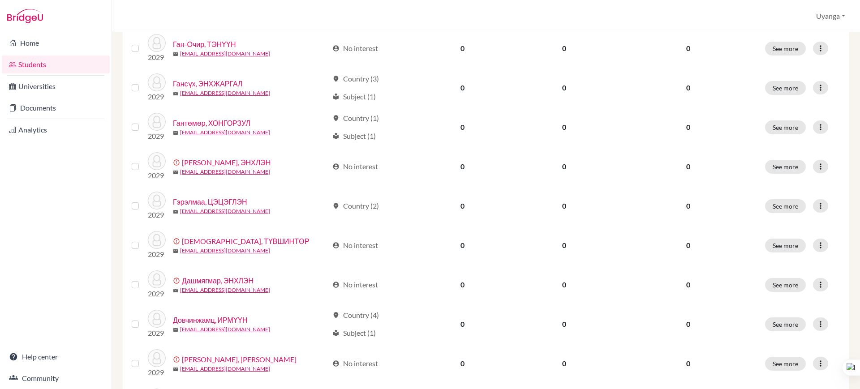
scroll to position [185, 0]
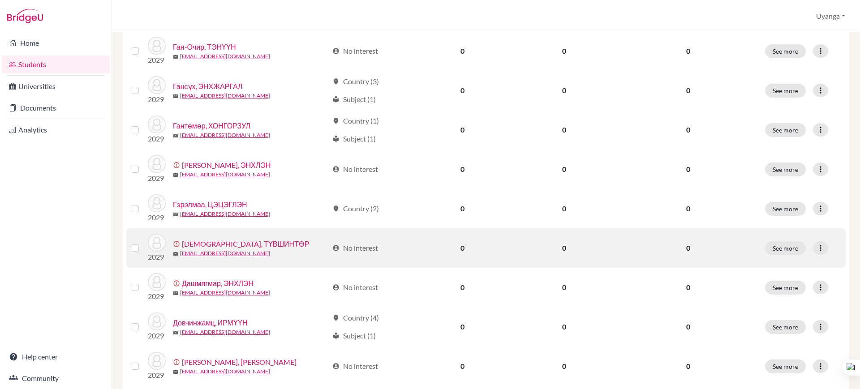
click at [208, 243] on link "[DEMOGRAPHIC_DATA], ТҮВШИНТӨР" at bounding box center [246, 244] width 128 height 11
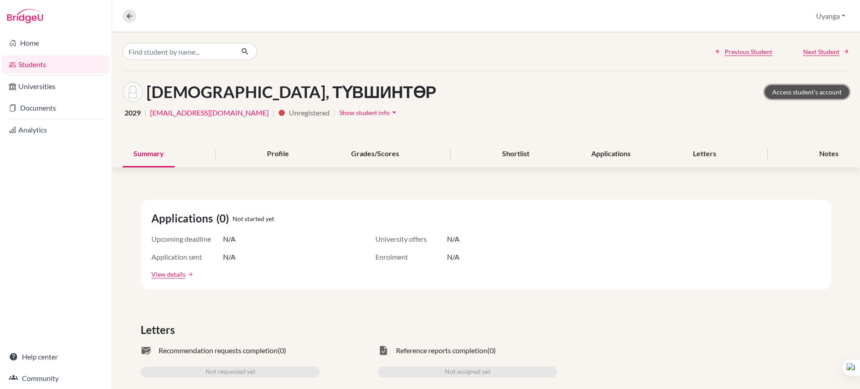
click at [777, 87] on link "Access student's account" at bounding box center [807, 92] width 85 height 14
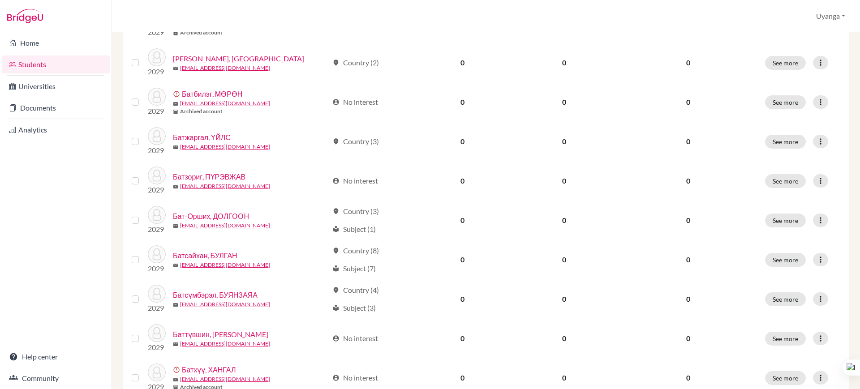
scroll to position [636, 0]
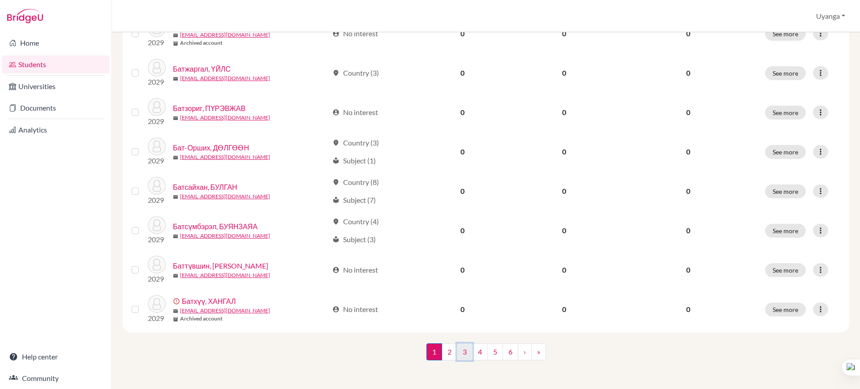
click at [461, 351] on link "3" at bounding box center [465, 352] width 16 height 17
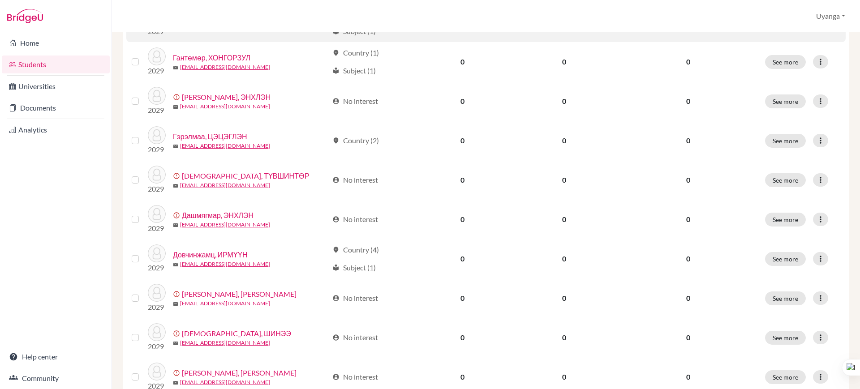
scroll to position [280, 0]
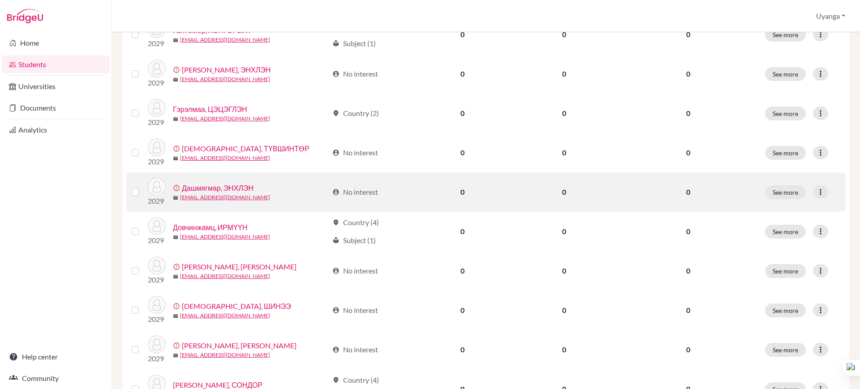
click at [196, 189] on link "Дашмягмар, ЭНХЛЭН" at bounding box center [218, 188] width 72 height 11
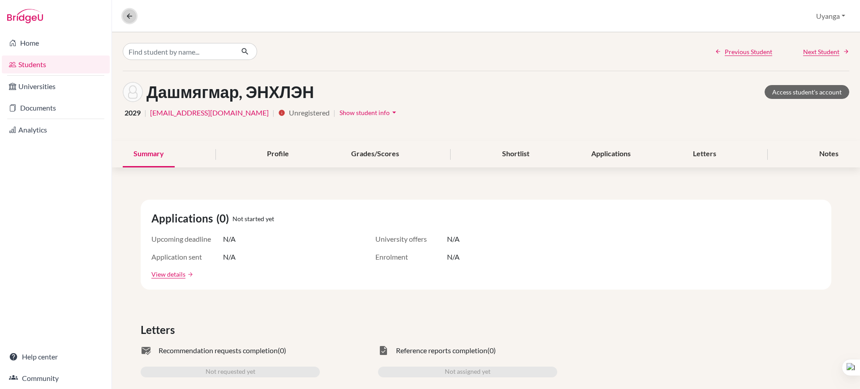
click at [129, 16] on icon at bounding box center [129, 16] width 8 height 8
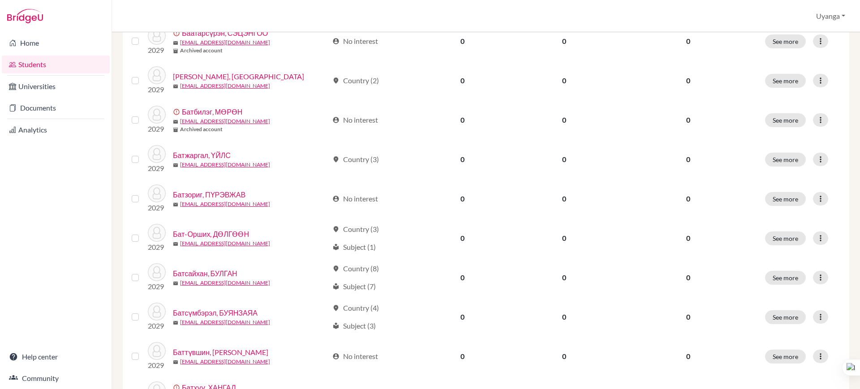
scroll to position [636, 0]
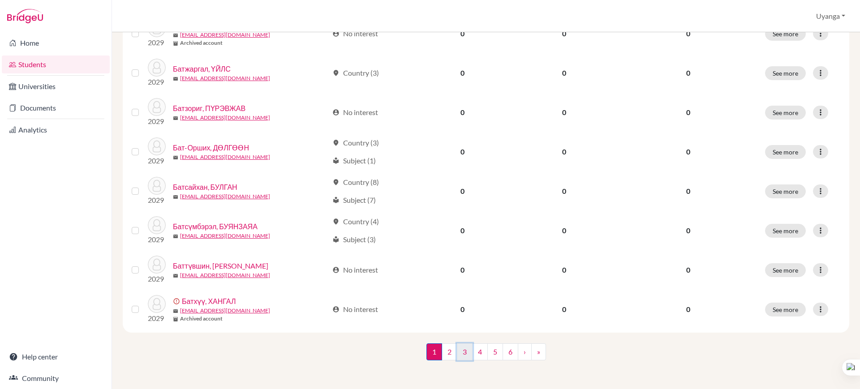
click at [461, 352] on link "3" at bounding box center [465, 352] width 16 height 17
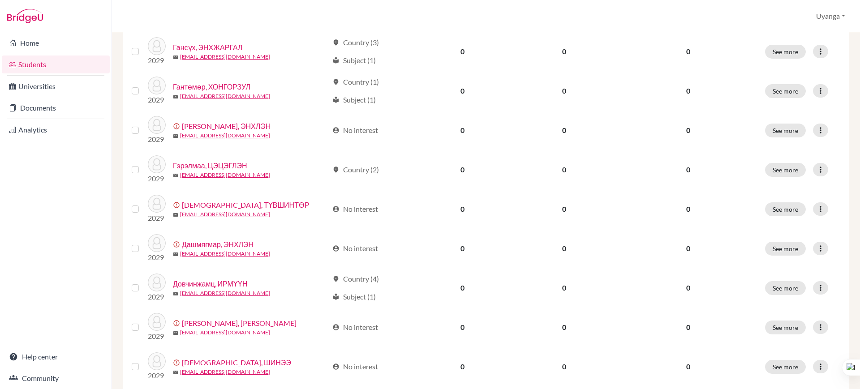
scroll to position [224, 0]
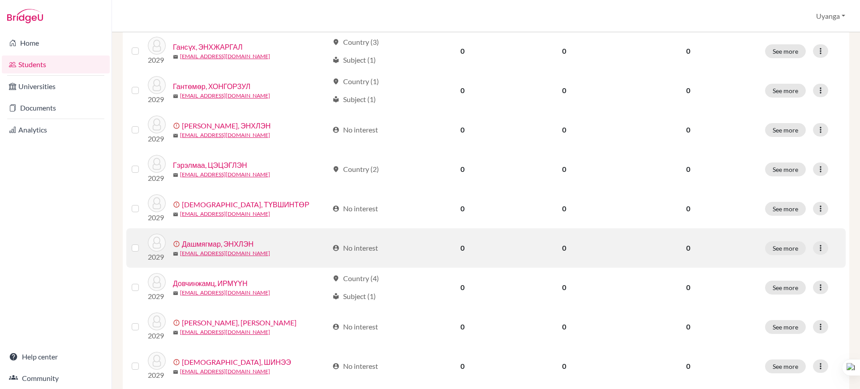
click at [142, 243] on label at bounding box center [142, 243] width 0 height 0
click at [0, 0] on input "checkbox" at bounding box center [0, 0] width 0 height 0
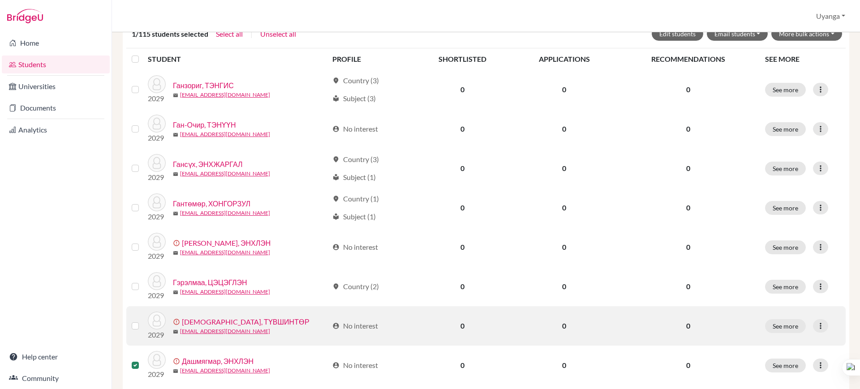
scroll to position [85, 0]
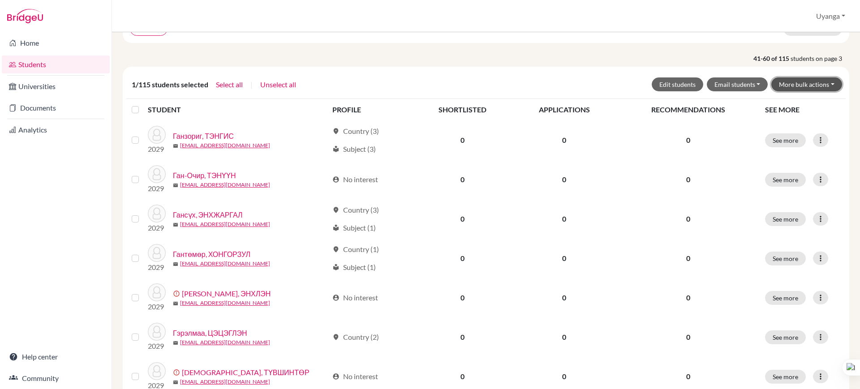
click at [811, 81] on button "More bulk actions" at bounding box center [806, 84] width 71 height 14
click at [774, 103] on button "Archive" at bounding box center [801, 103] width 81 height 14
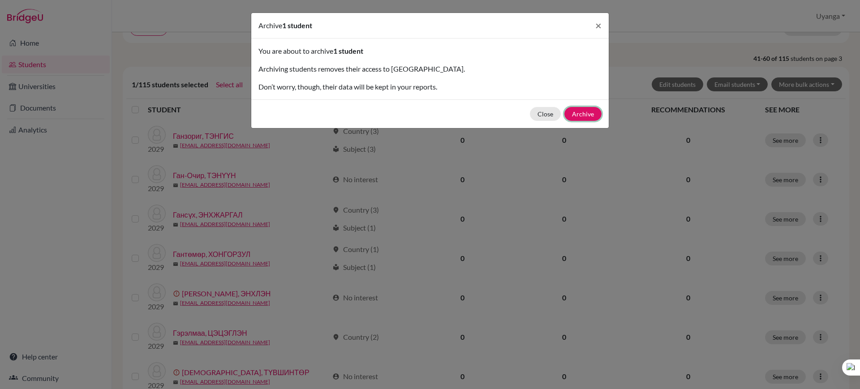
drag, startPoint x: 578, startPoint y: 115, endPoint x: 435, endPoint y: 207, distance: 169.5
click at [578, 117] on button "Archive" at bounding box center [582, 114] width 37 height 14
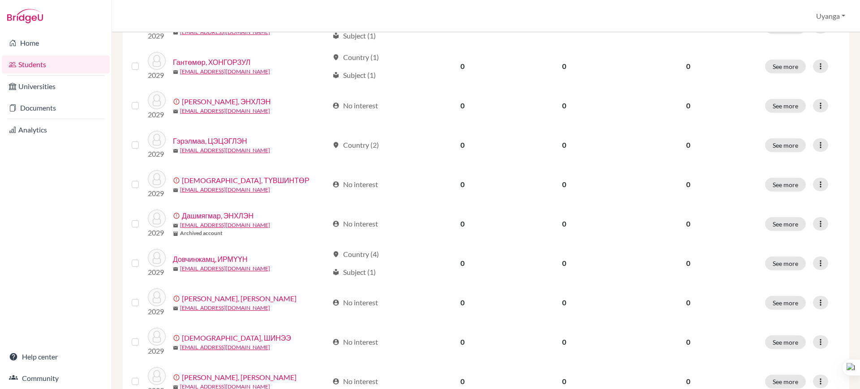
scroll to position [336, 0]
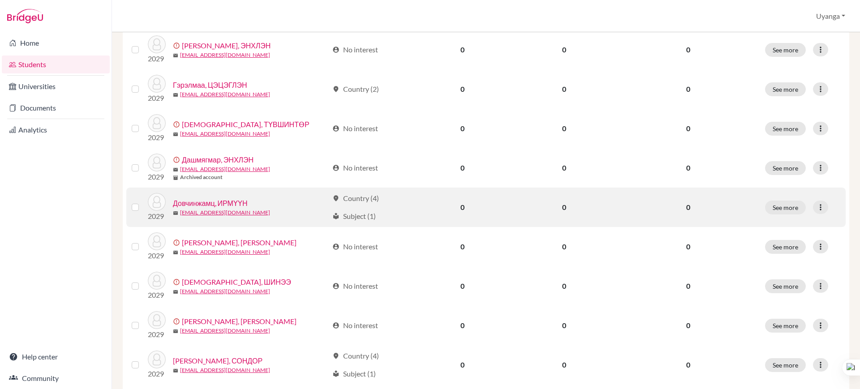
click at [222, 203] on link "Довчинжамц, ИРМҮҮН" at bounding box center [210, 203] width 74 height 11
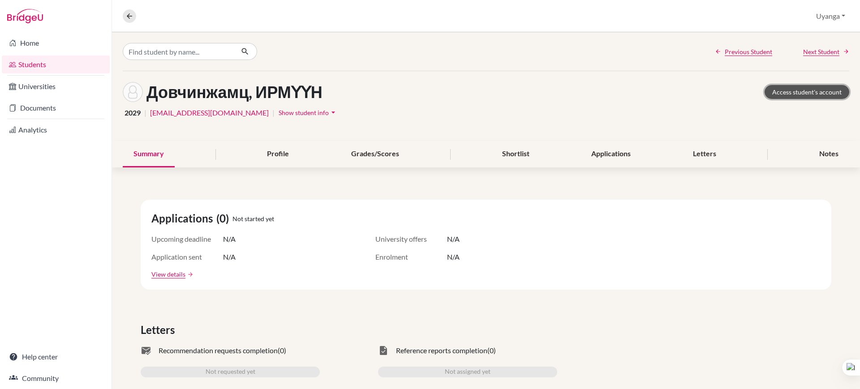
click at [791, 95] on link "Access student's account" at bounding box center [807, 92] width 85 height 14
click at [127, 15] on icon at bounding box center [129, 16] width 8 height 8
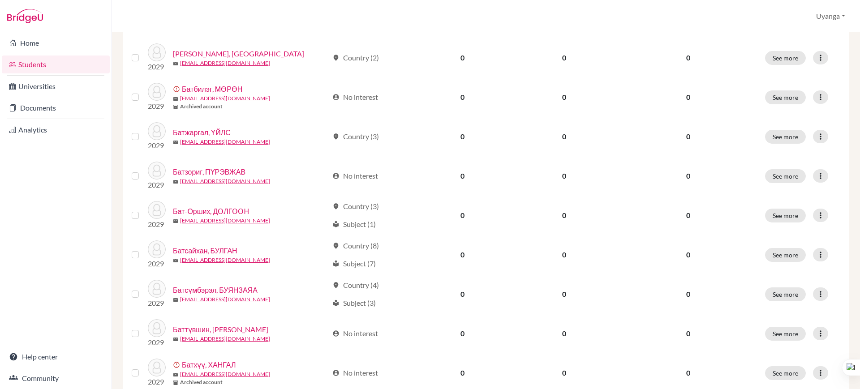
scroll to position [636, 0]
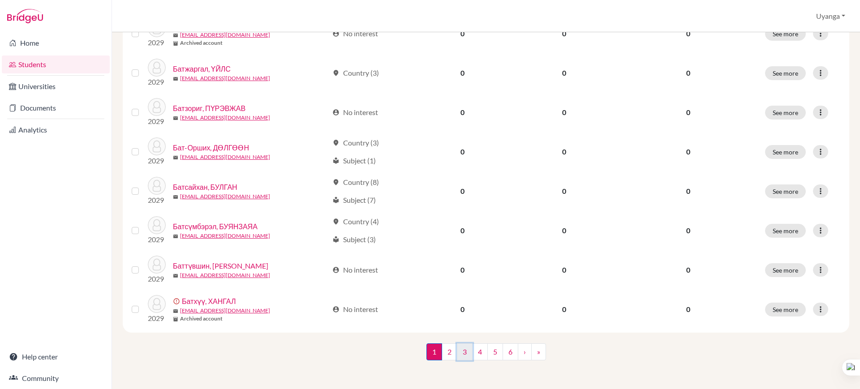
click at [460, 353] on link "3" at bounding box center [465, 352] width 16 height 17
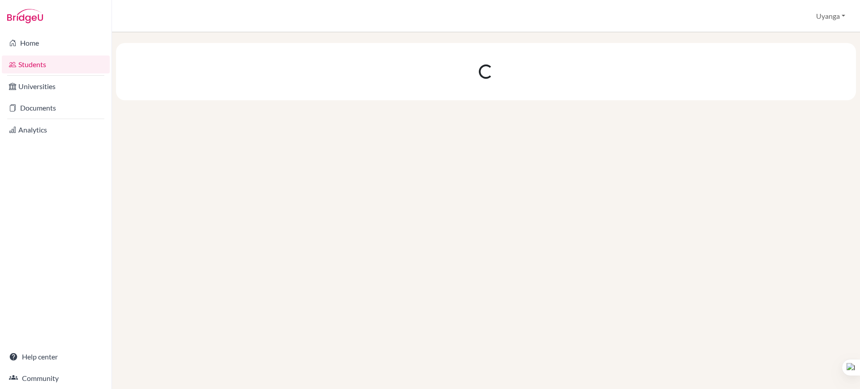
scroll to position [0, 0]
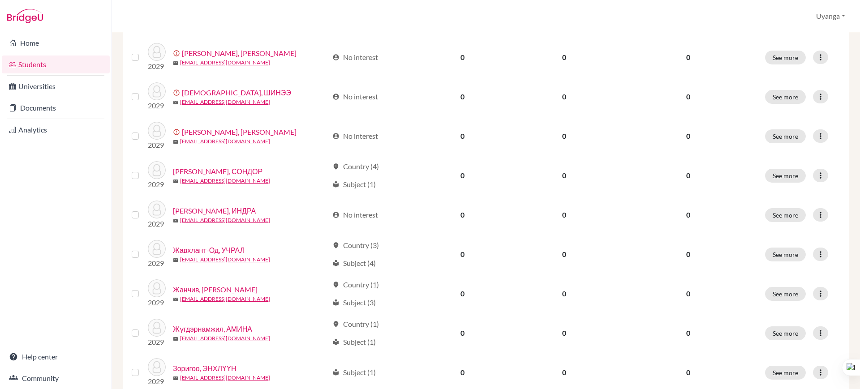
scroll to position [468, 0]
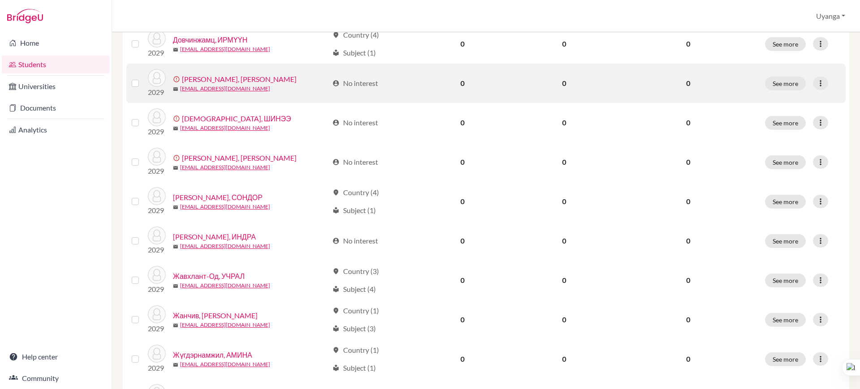
click at [199, 74] on link "[PERSON_NAME], [PERSON_NAME]" at bounding box center [239, 79] width 115 height 11
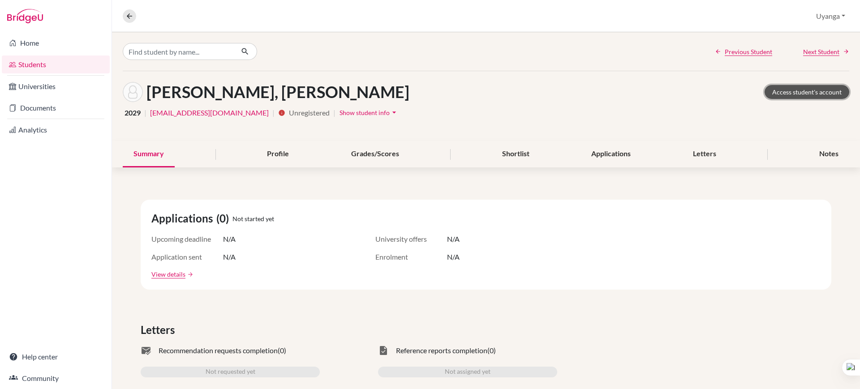
click at [790, 90] on link "Access student's account" at bounding box center [807, 92] width 85 height 14
click at [128, 13] on icon at bounding box center [129, 16] width 8 height 8
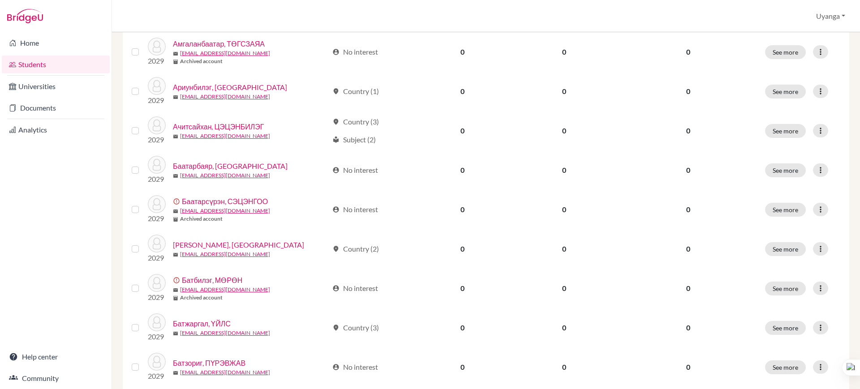
scroll to position [636, 0]
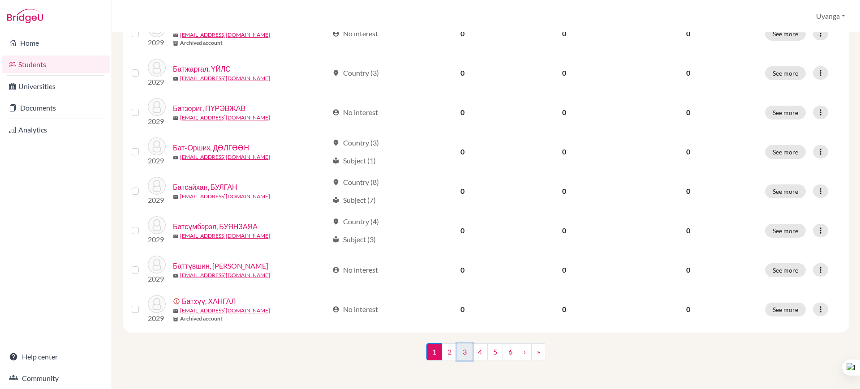
click at [461, 355] on link "3" at bounding box center [465, 352] width 16 height 17
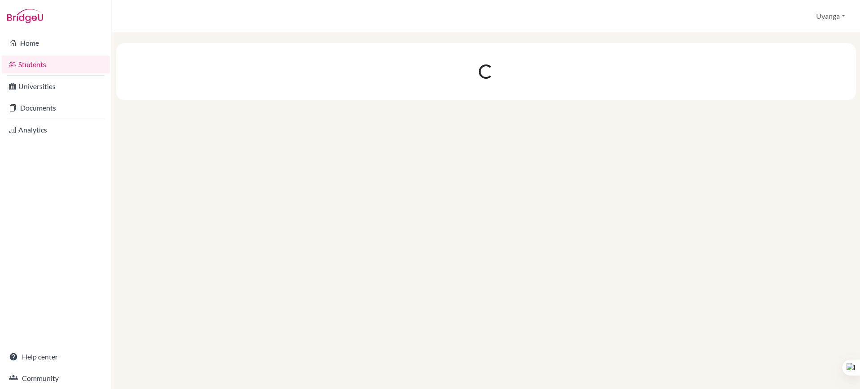
scroll to position [0, 0]
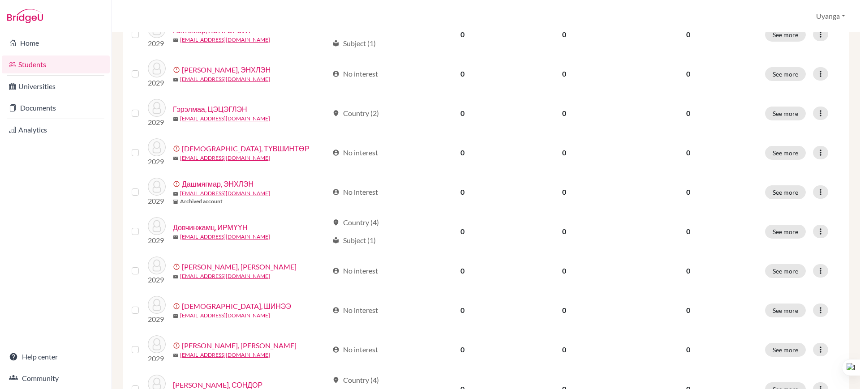
scroll to position [336, 0]
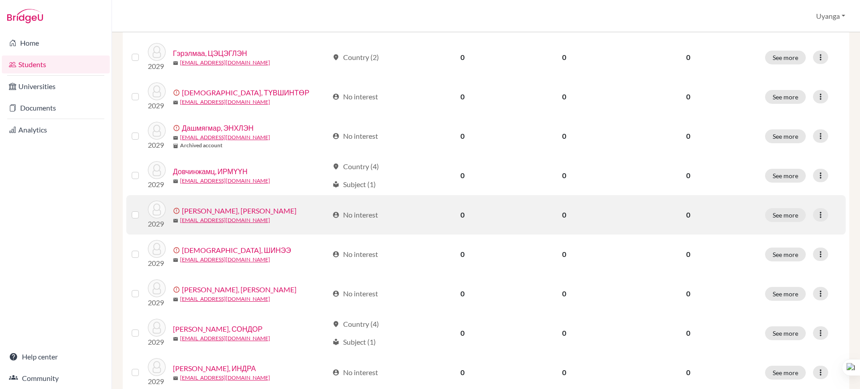
click at [142, 210] on label at bounding box center [142, 210] width 0 height 0
click at [0, 0] on input "checkbox" at bounding box center [0, 0] width 0 height 0
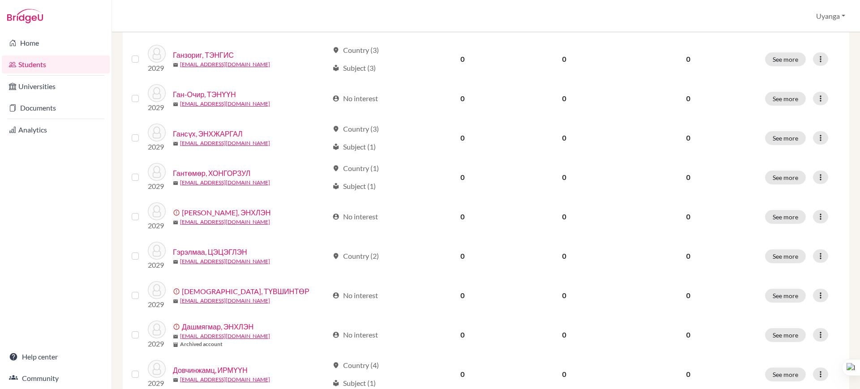
scroll to position [85, 0]
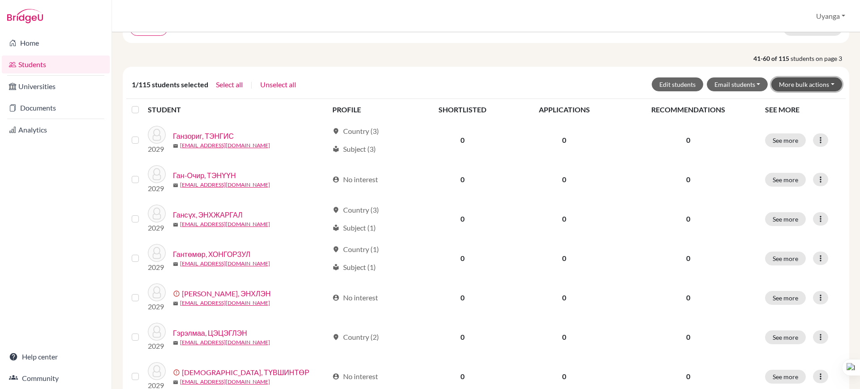
click at [790, 81] on button "More bulk actions" at bounding box center [806, 84] width 71 height 14
click at [776, 106] on button "Archive" at bounding box center [801, 103] width 81 height 14
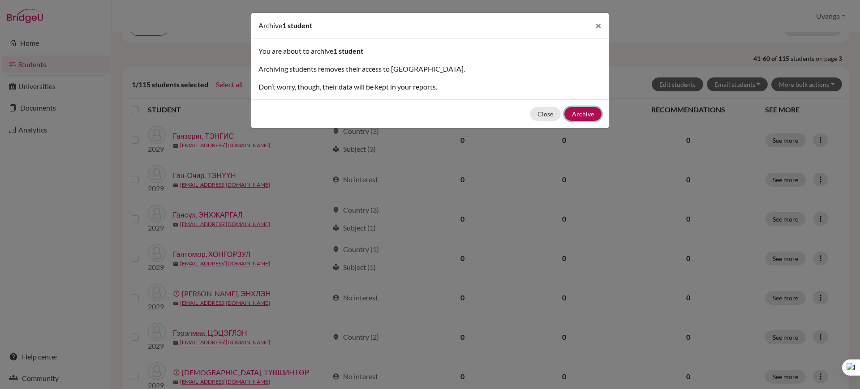
click at [578, 116] on button "Archive" at bounding box center [582, 114] width 37 height 14
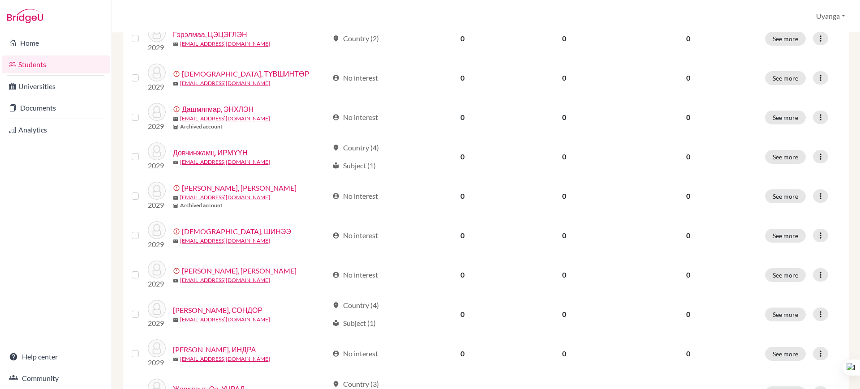
scroll to position [392, 0]
